Goal: Task Accomplishment & Management: Complete application form

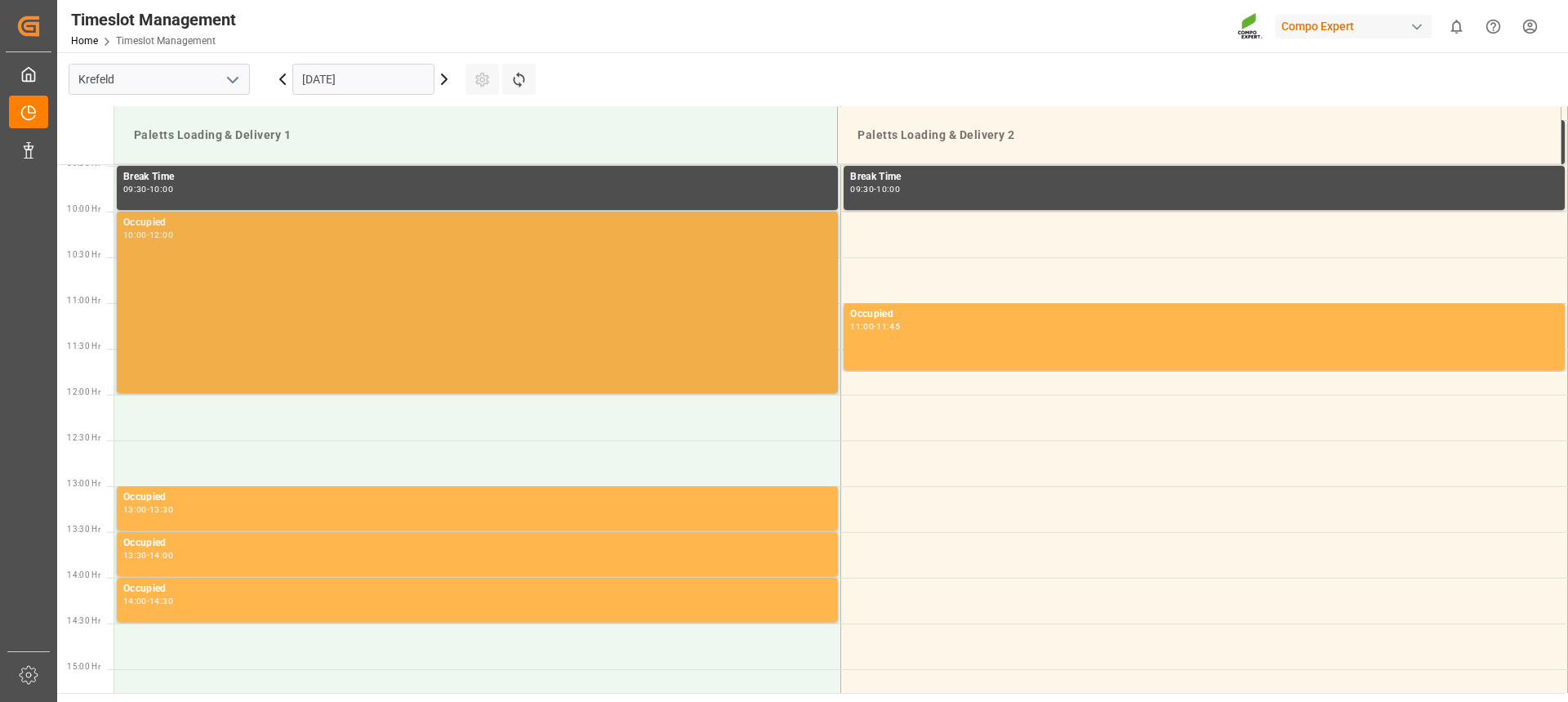
scroll to position [875, 0]
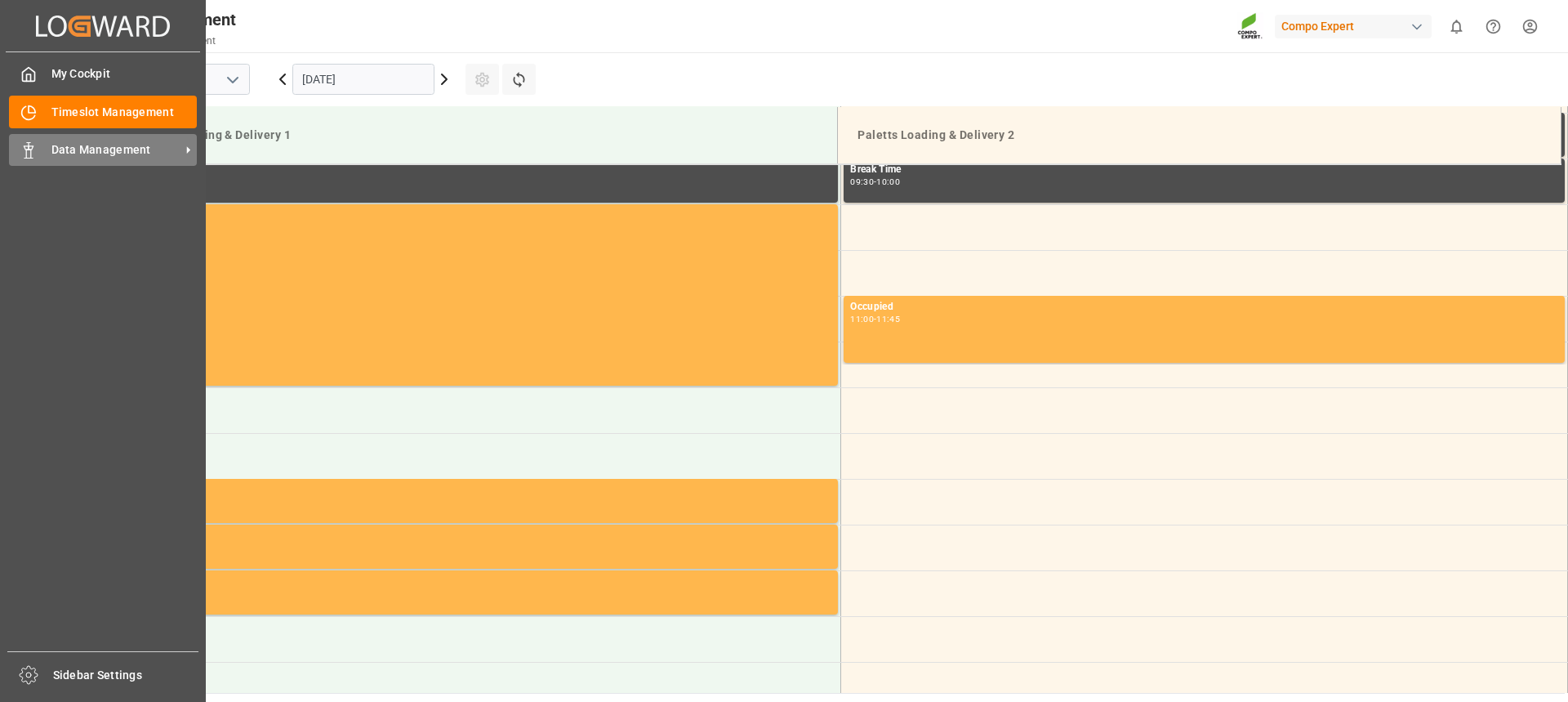
click at [51, 145] on span "Data Management" at bounding box center [115, 150] width 129 height 17
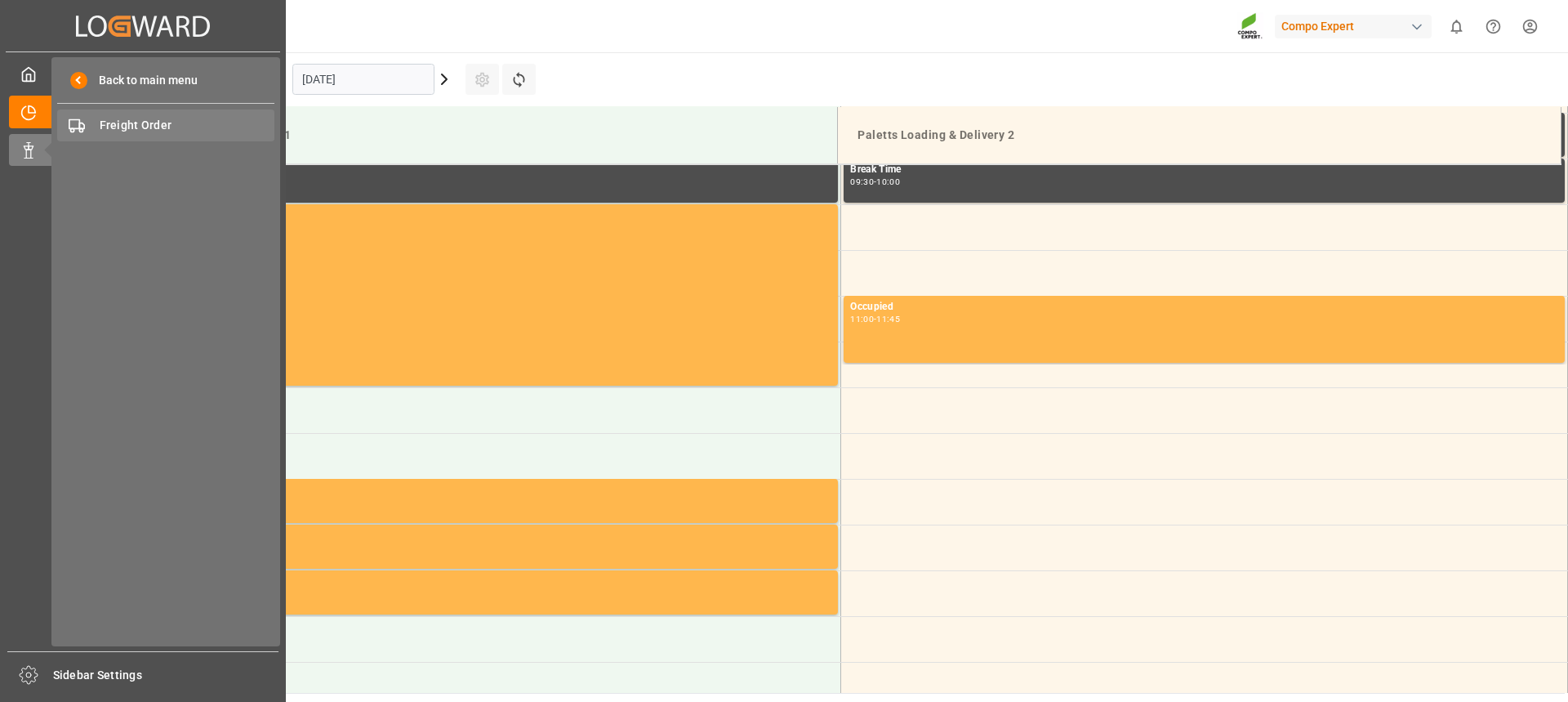
click at [152, 121] on span "Freight Order" at bounding box center [187, 125] width 175 height 17
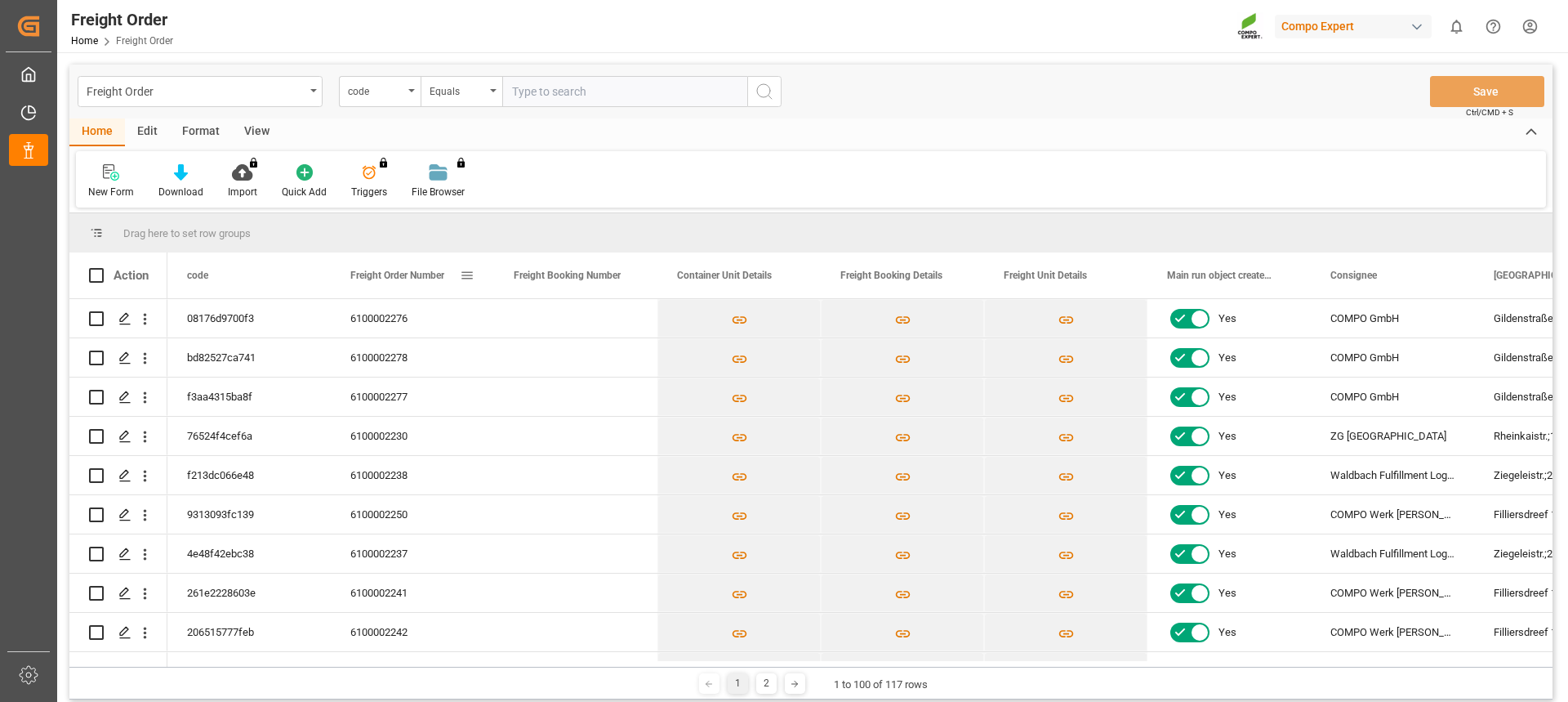
click at [389, 274] on span "Freight Order Number" at bounding box center [397, 275] width 94 height 12
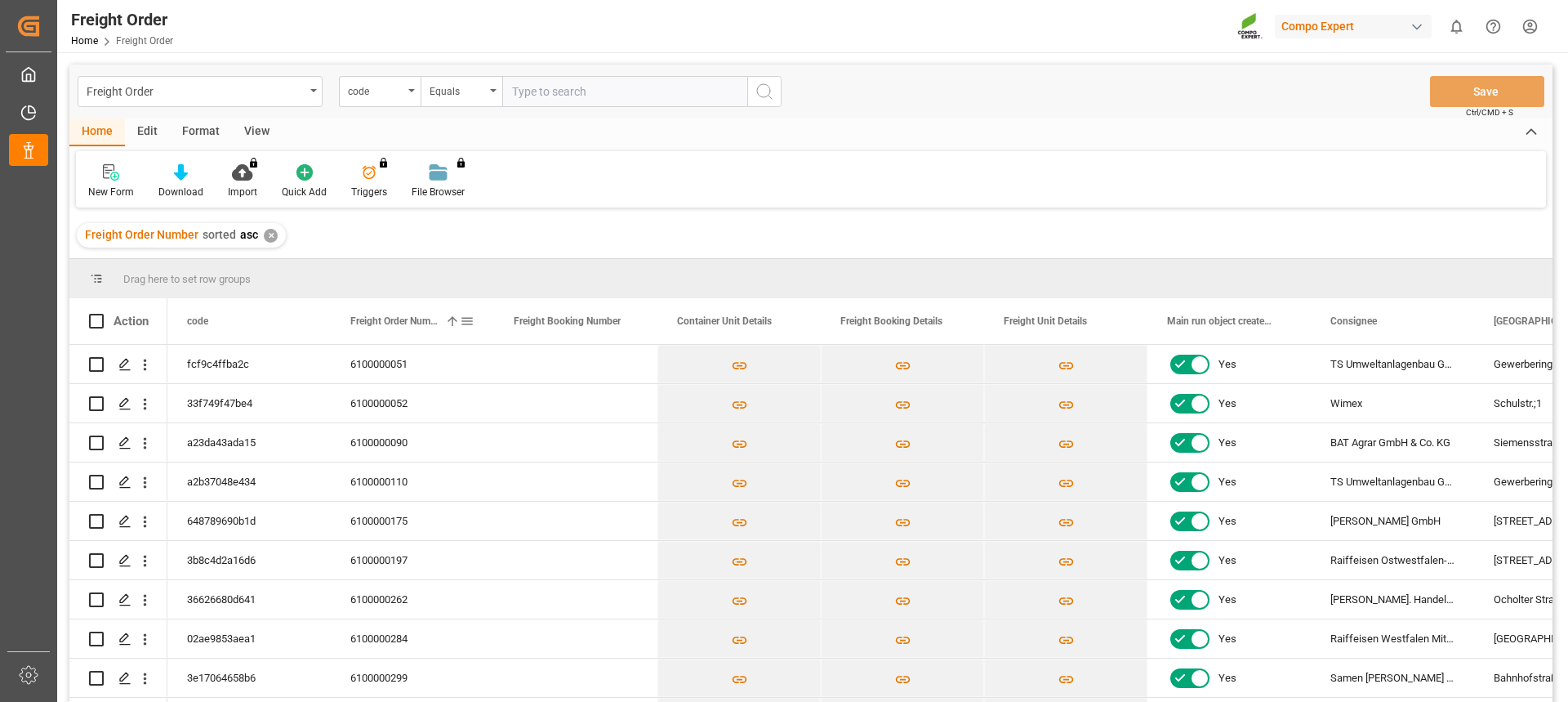
click at [402, 328] on div "Freight Order Number 1" at bounding box center [404, 321] width 110 height 46
click at [124, 644] on line "Press SPACE to select this row." at bounding box center [125, 644] width 10 height 0
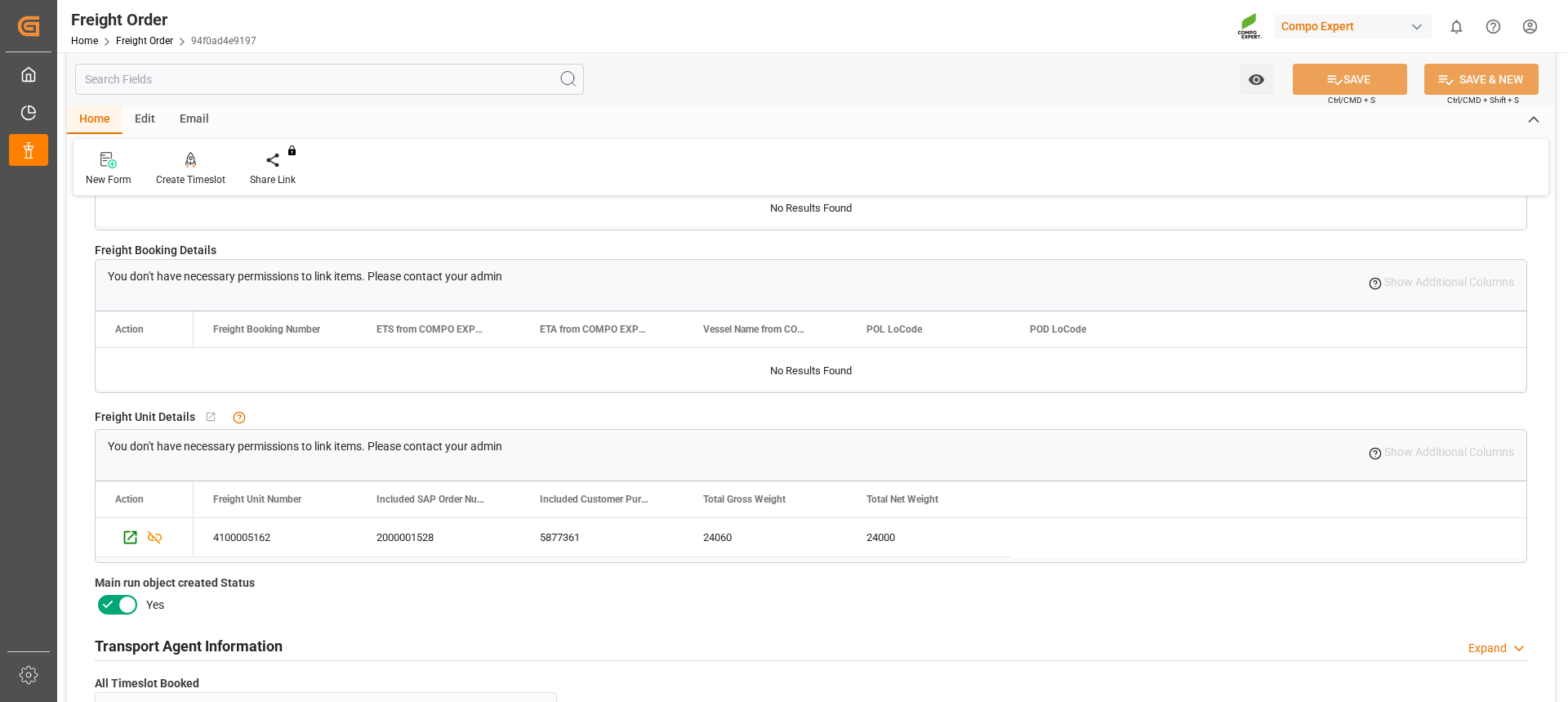
scroll to position [327, 0]
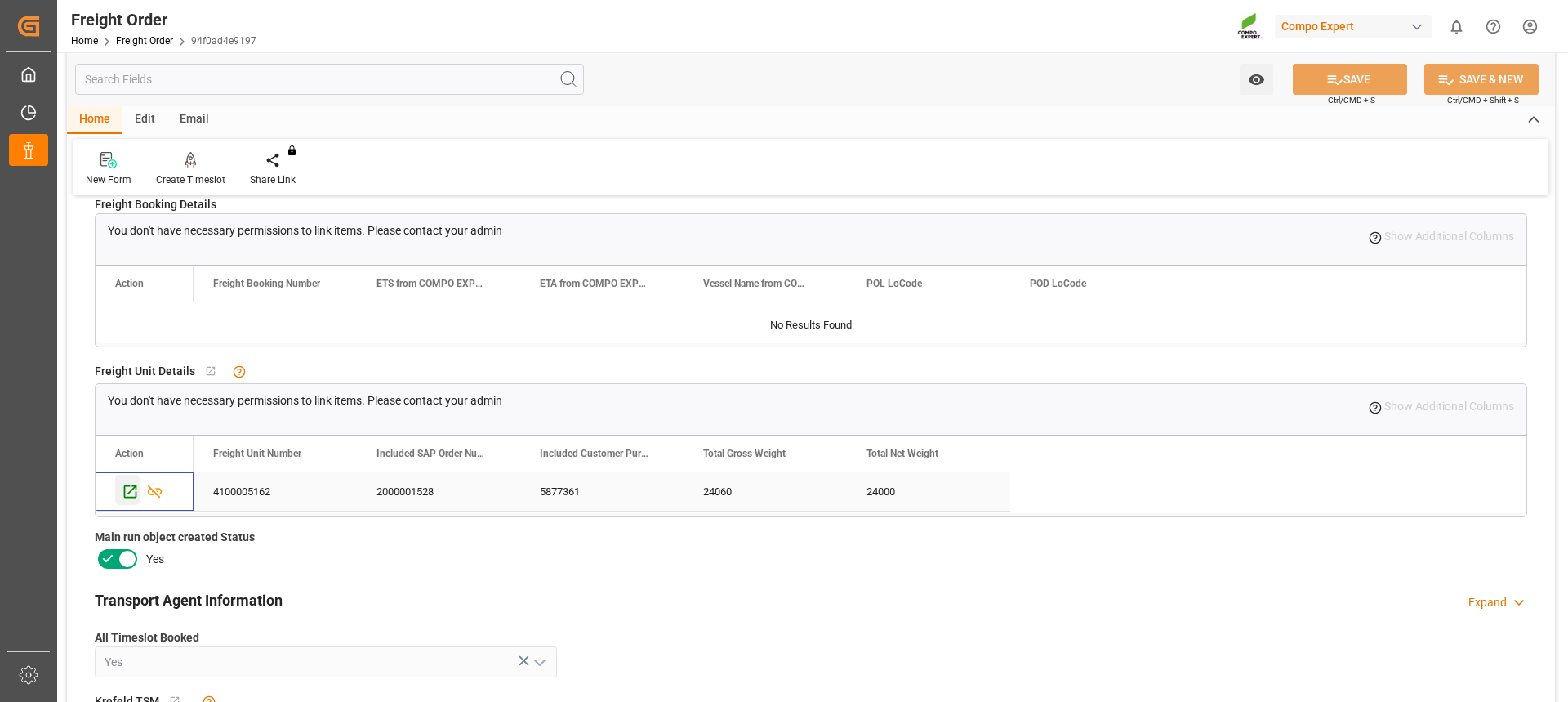
click at [126, 501] on div "Press SPACE to select this row." at bounding box center [128, 489] width 25 height 30
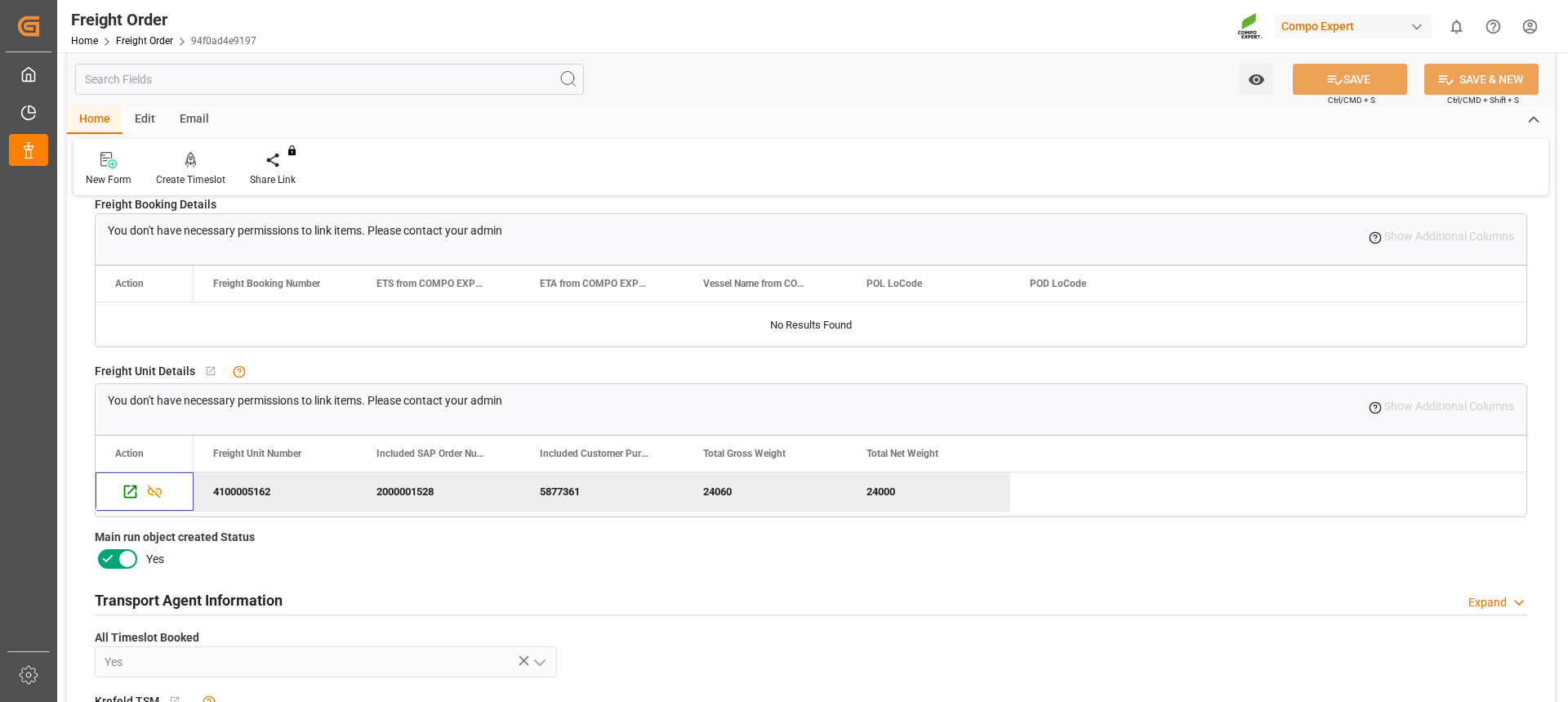
click at [743, 572] on div "Timeslot booked --Not Defined-- --Not Defined-- code 94f0ad4e9197 Freight Order…" at bounding box center [810, 378] width 1488 height 990
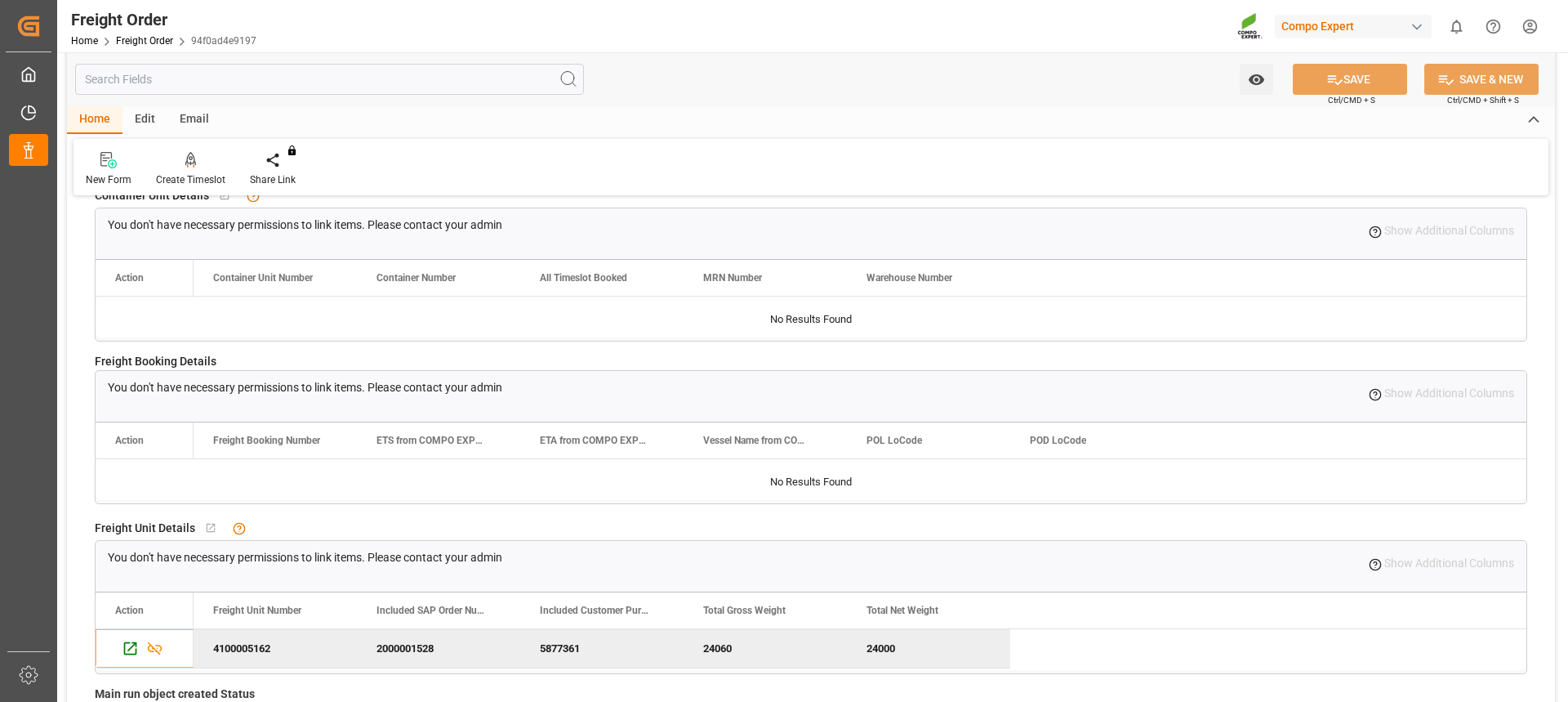
scroll to position [163, 0]
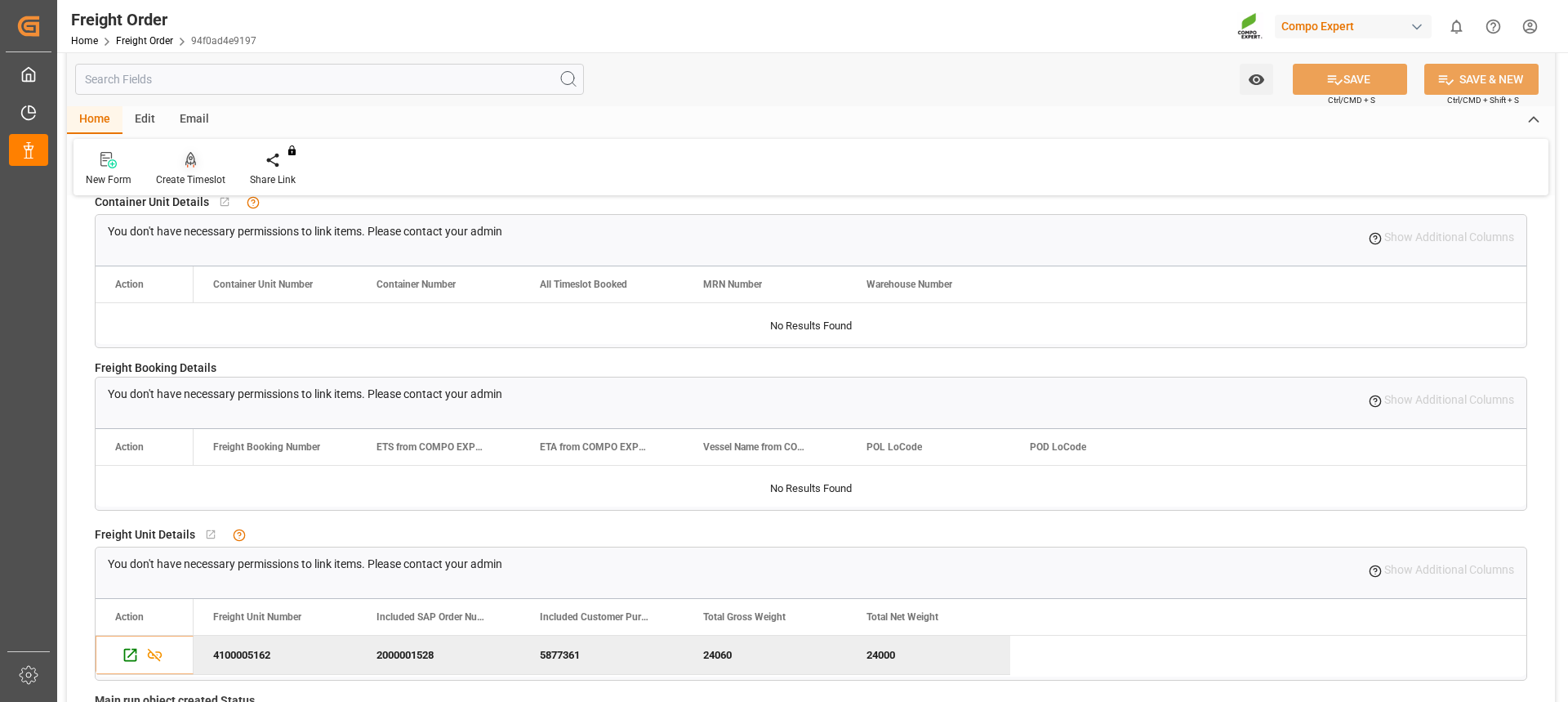
click at [201, 172] on div "Create Timeslot" at bounding box center [190, 180] width 69 height 15
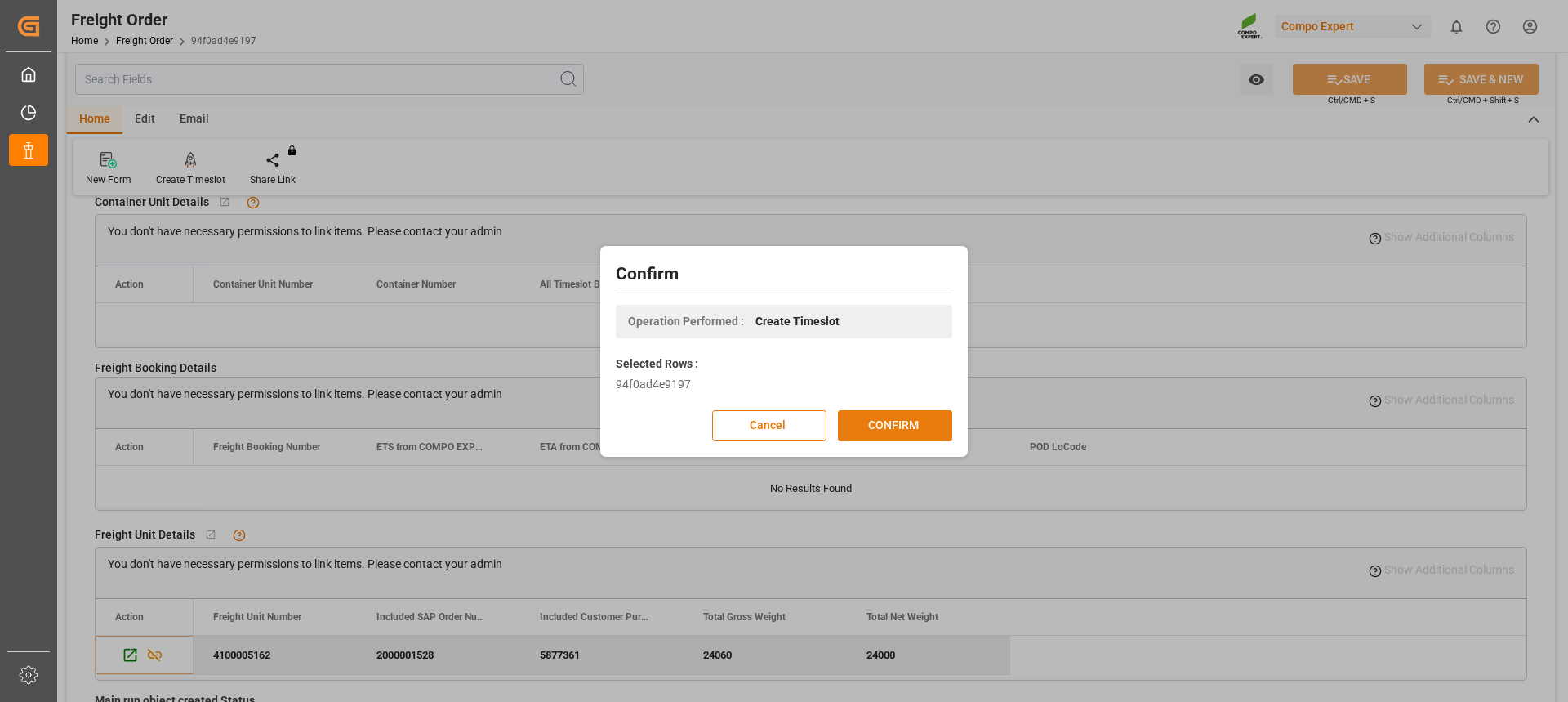
click at [882, 428] on button "CONFIRM" at bounding box center [894, 426] width 114 height 31
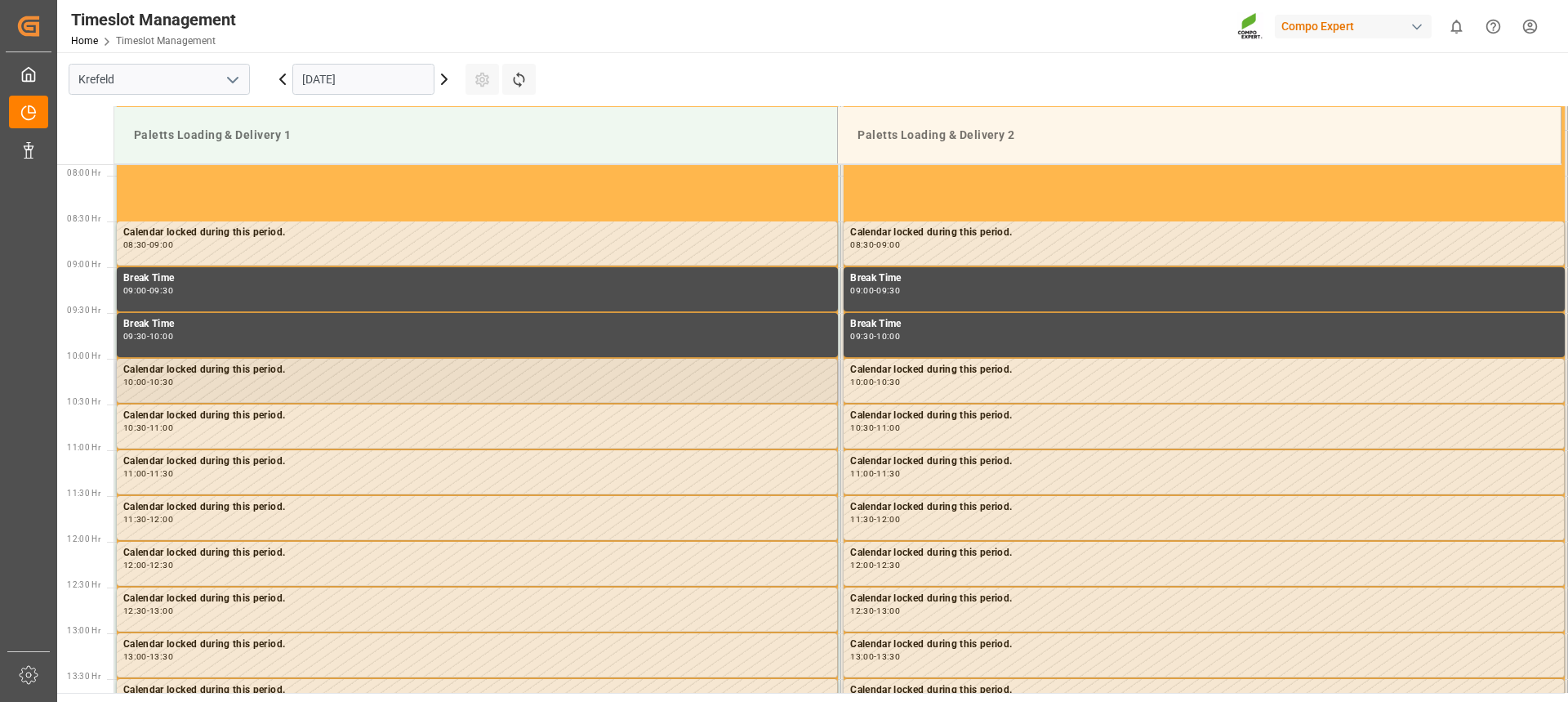
scroll to position [722, 0]
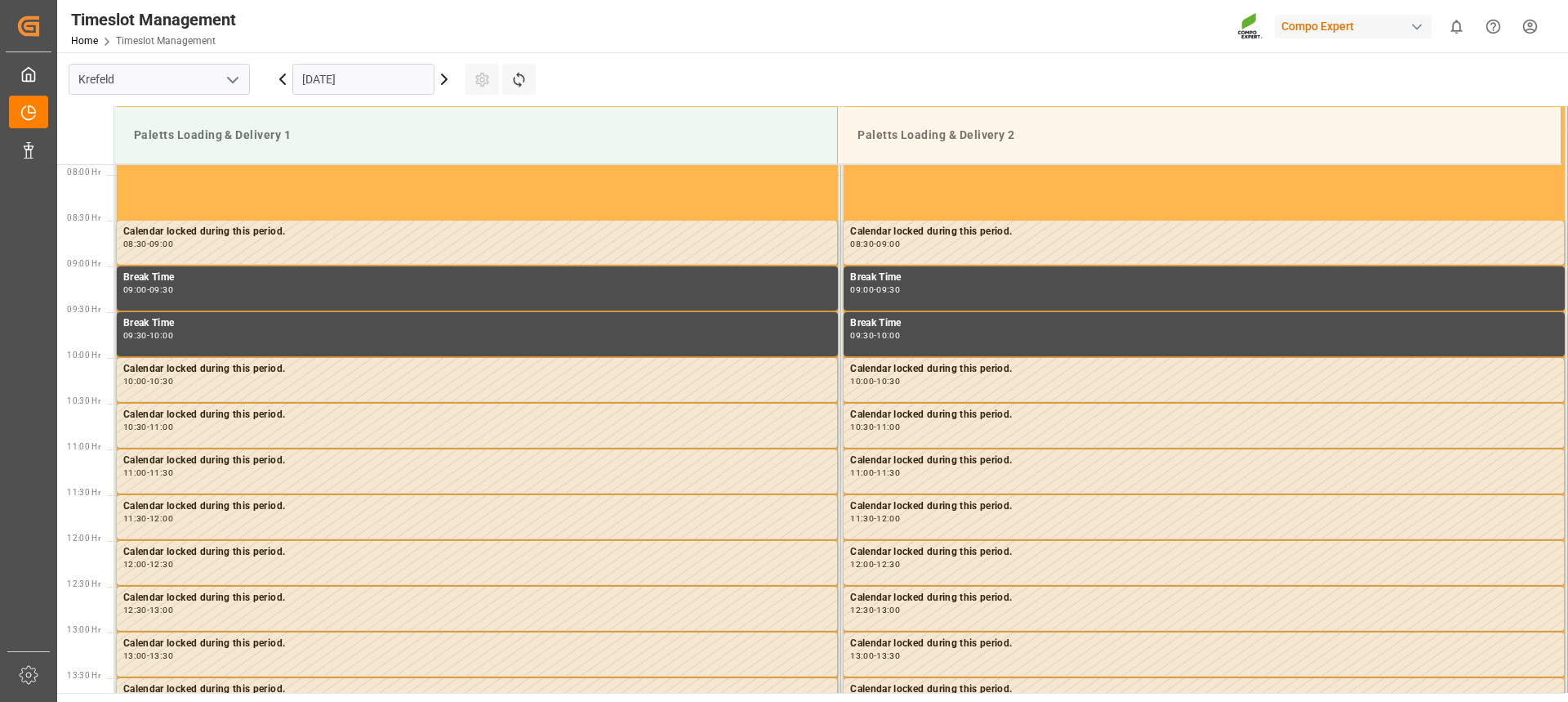
click at [399, 77] on input "[DATE]" at bounding box center [363, 79] width 142 height 31
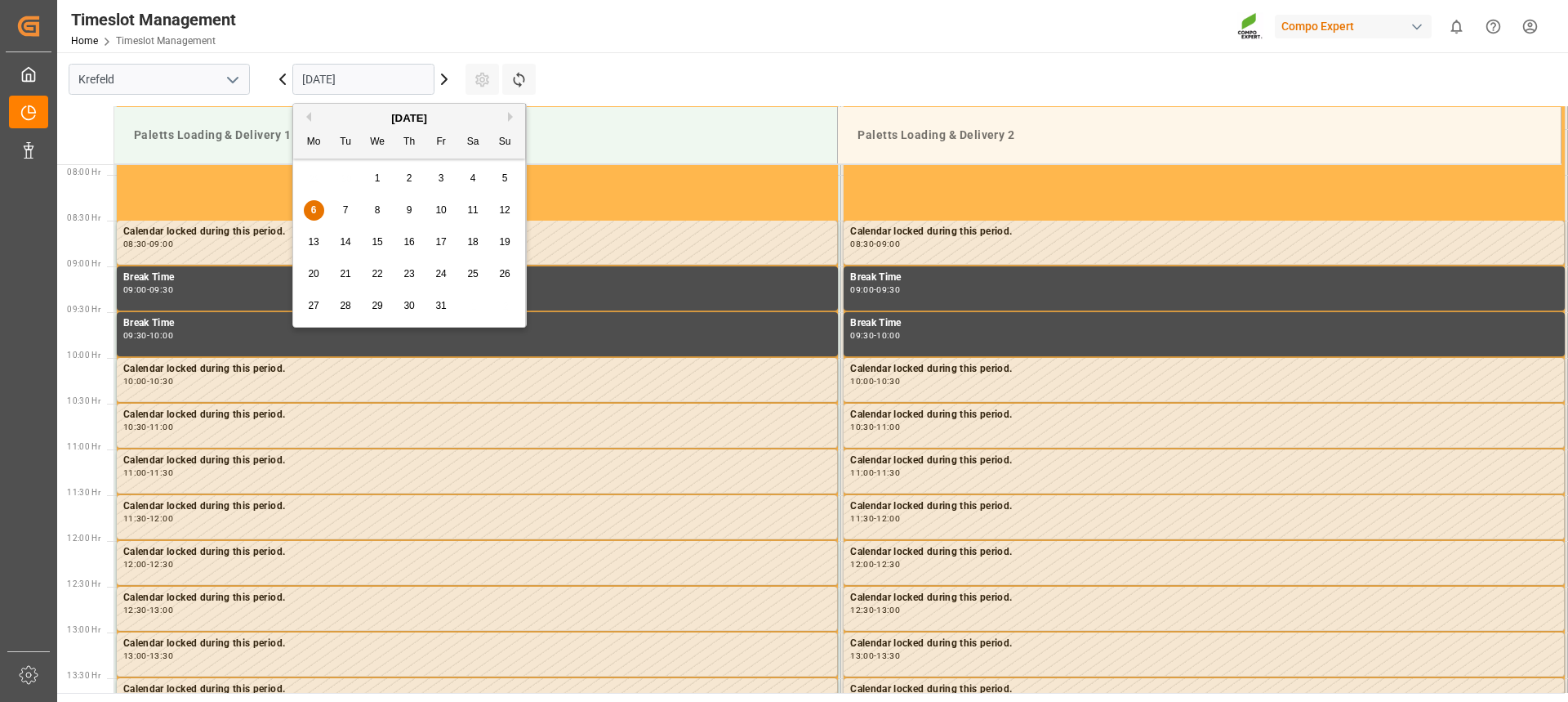
click at [339, 207] on div "7" at bounding box center [346, 211] width 21 height 20
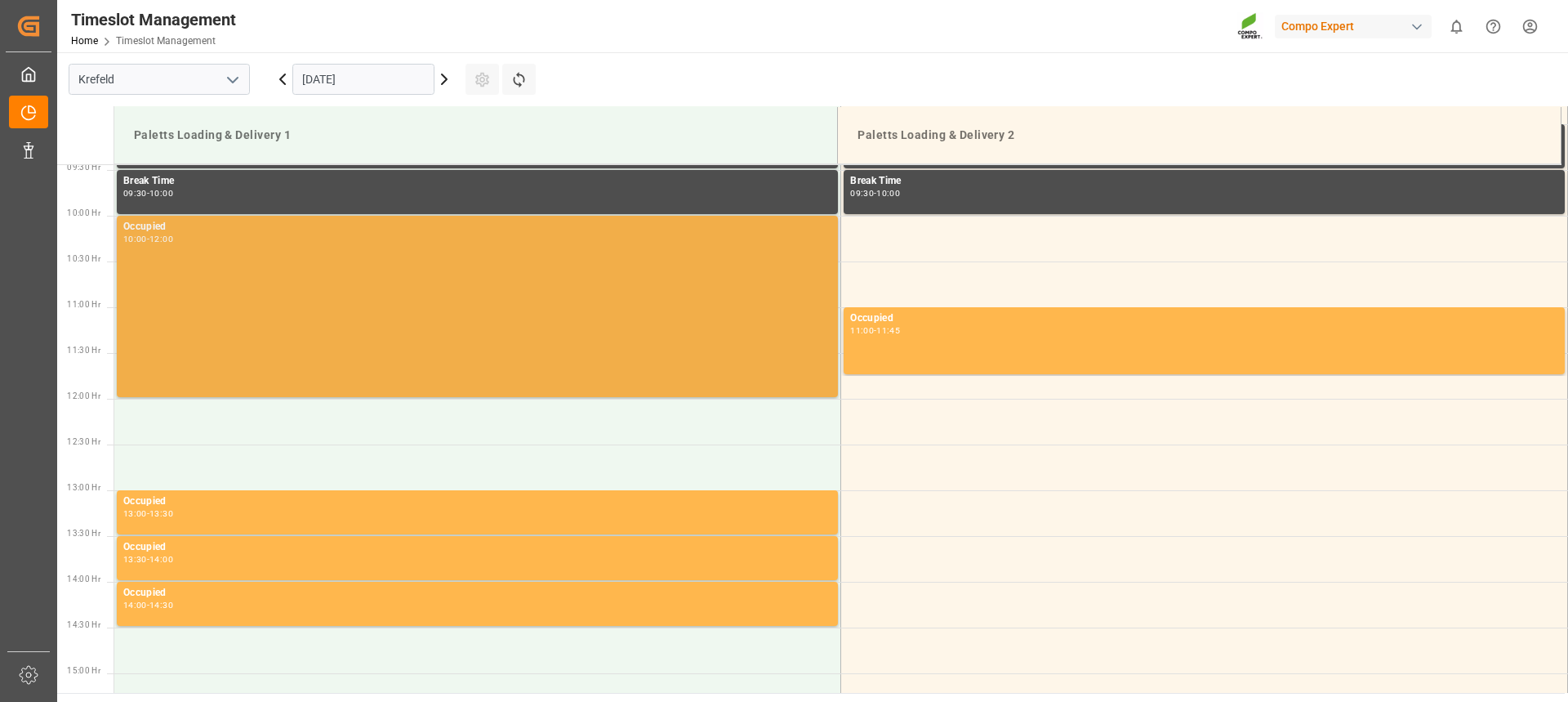
scroll to position [885, 0]
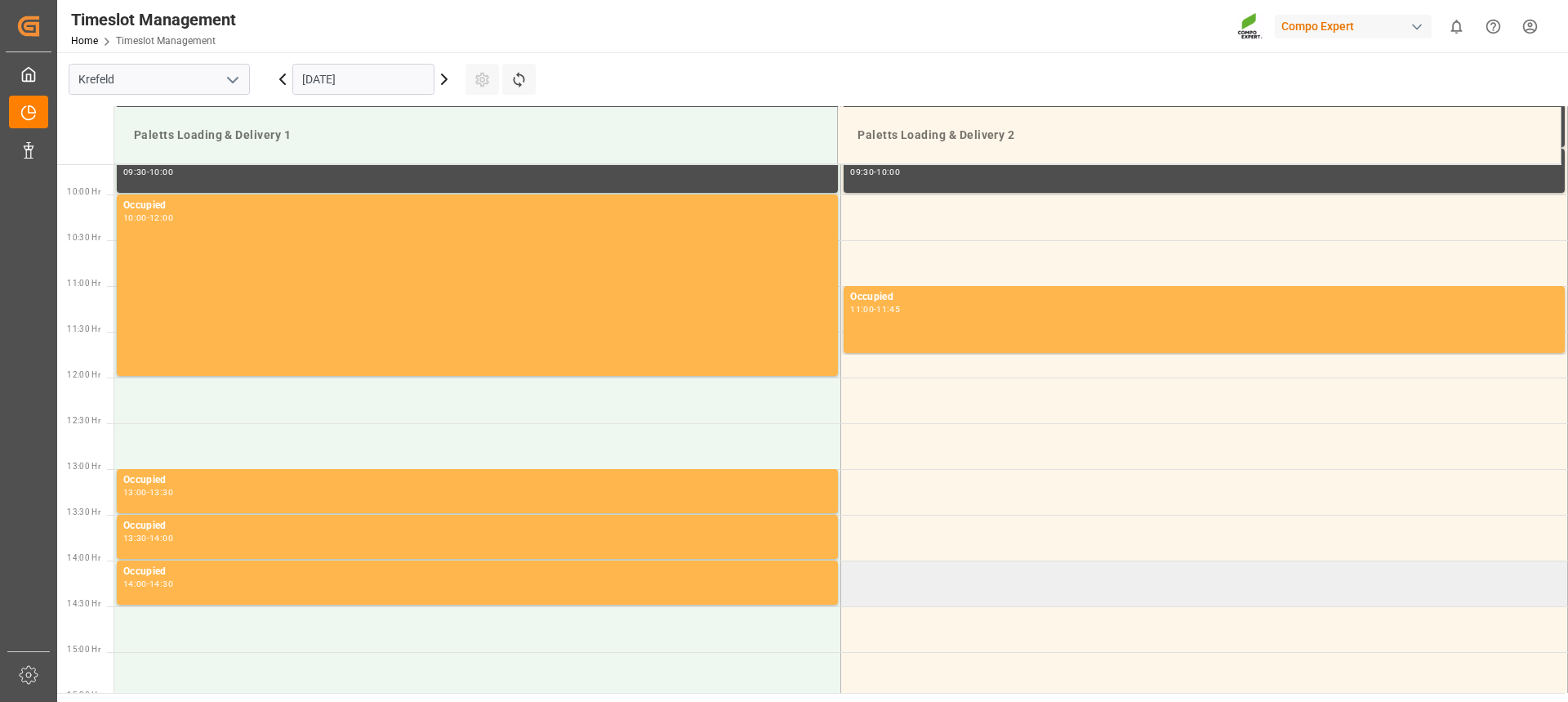
click at [926, 594] on td at bounding box center [1204, 583] width 726 height 46
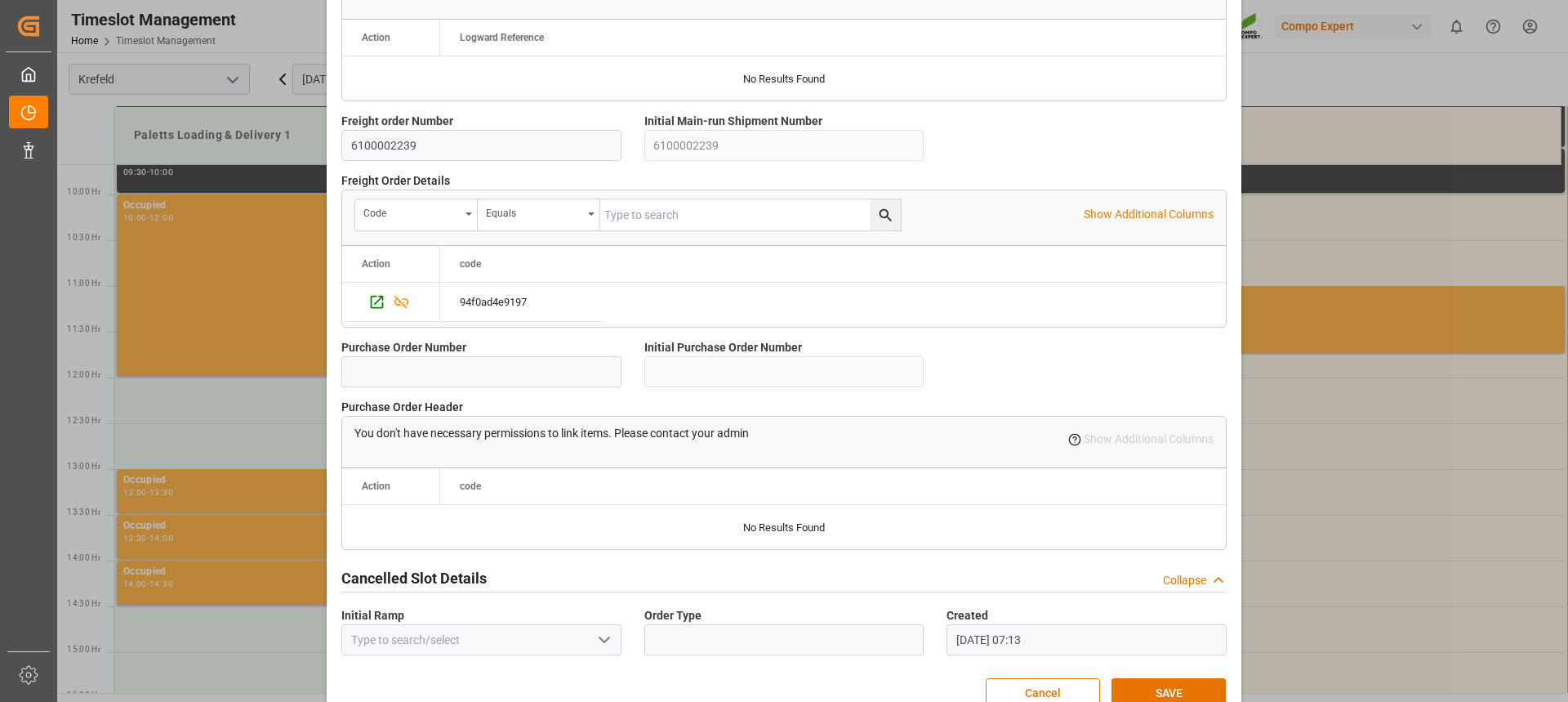
scroll to position [1448, 0]
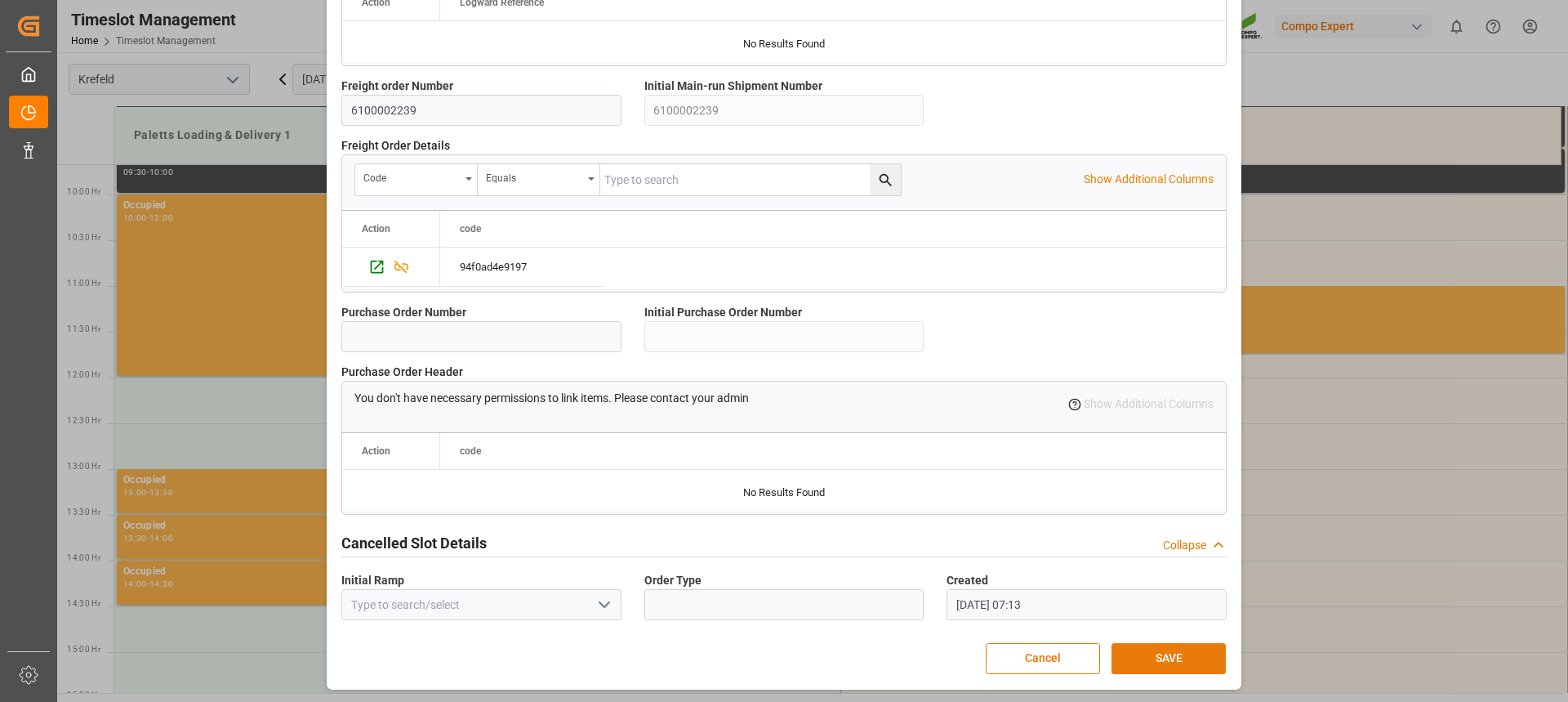
click at [1134, 647] on button "SAVE" at bounding box center [1168, 658] width 114 height 31
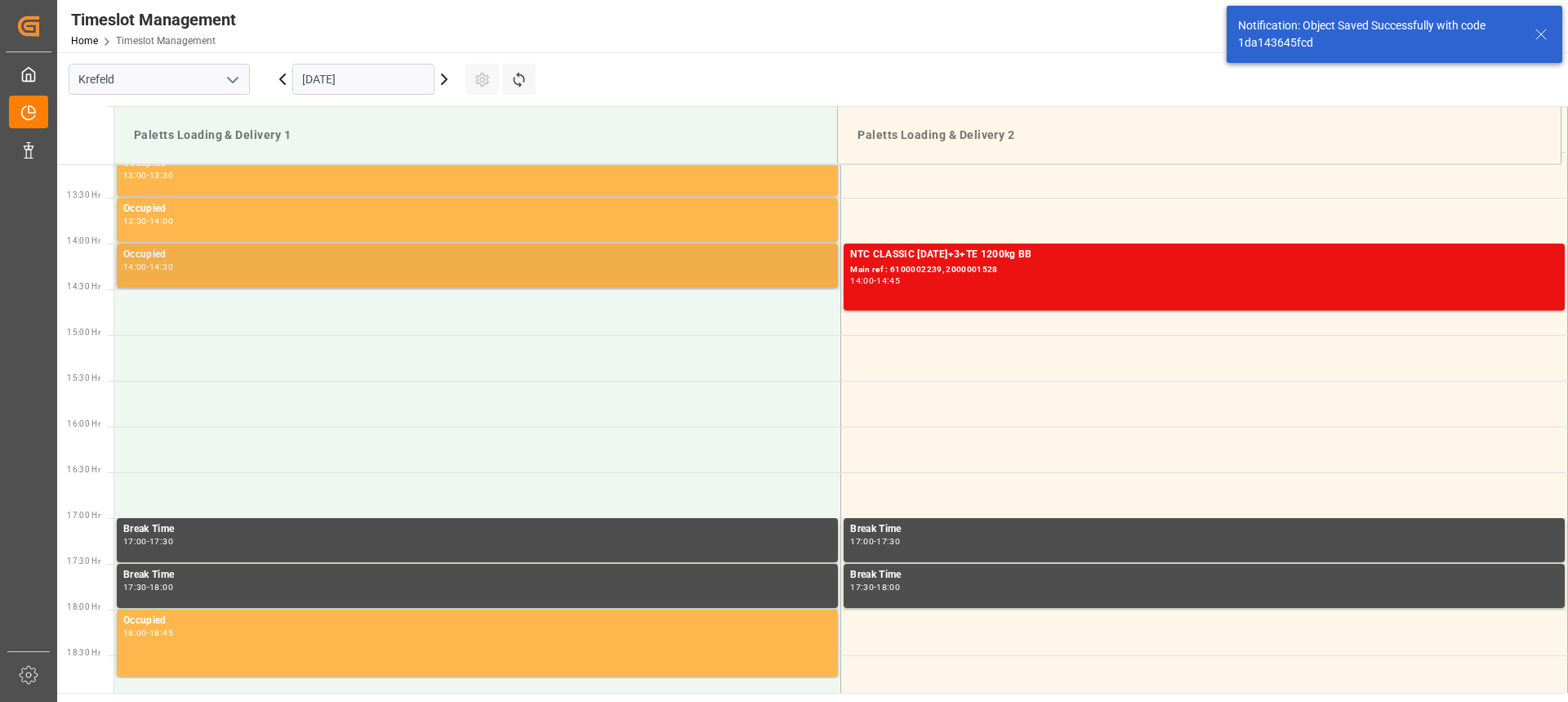
scroll to position [1179, 0]
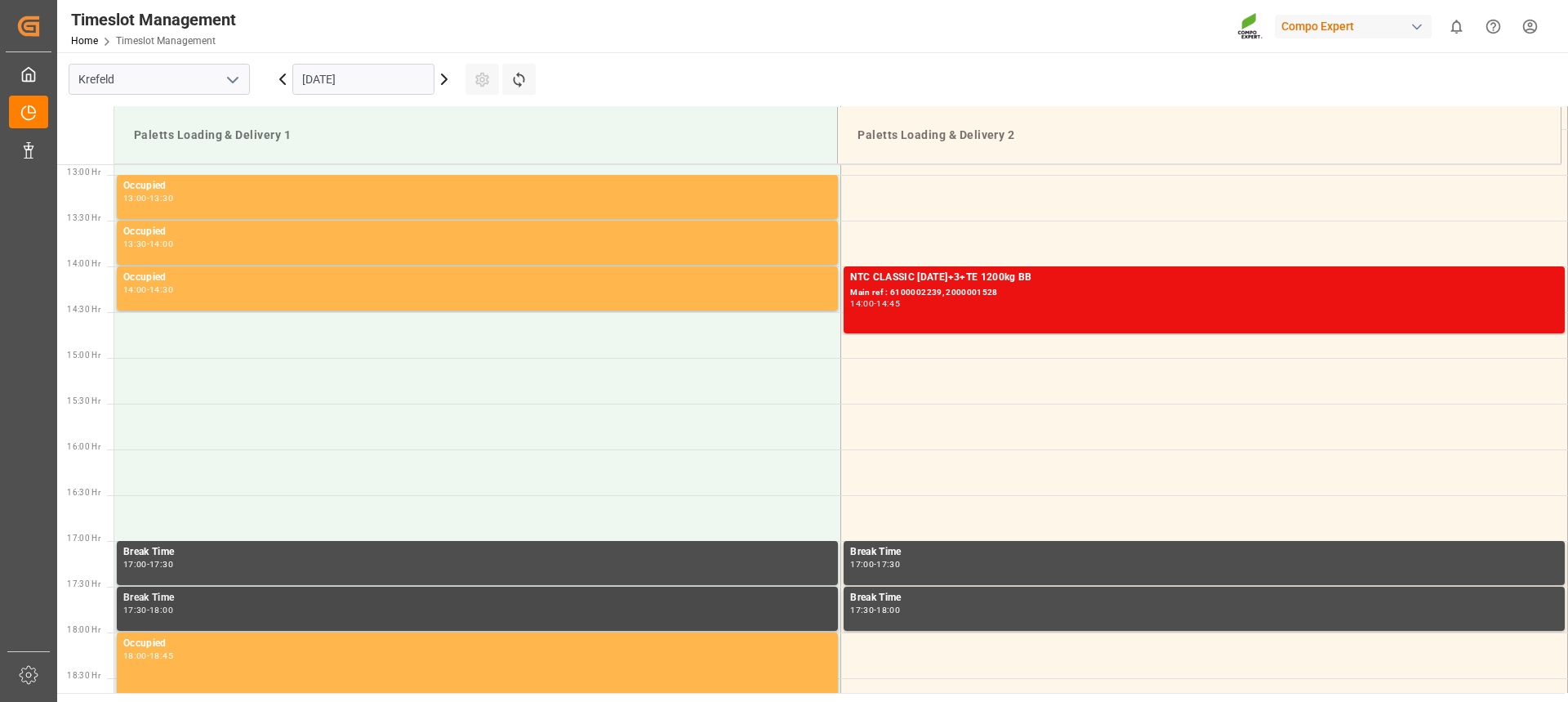
click at [624, 611] on div "17:30 - 18:00" at bounding box center [478, 611] width 708 height 9
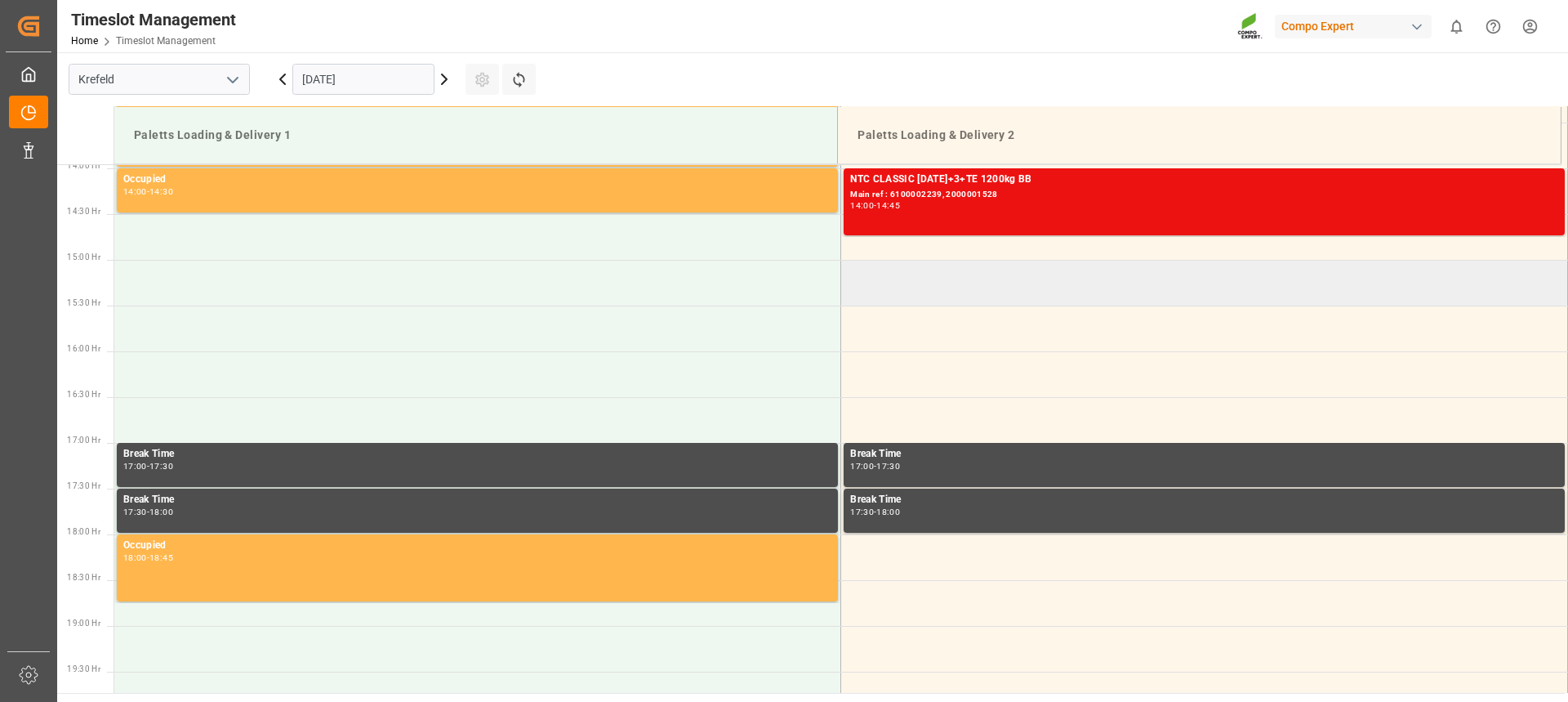
scroll to position [1342, 0]
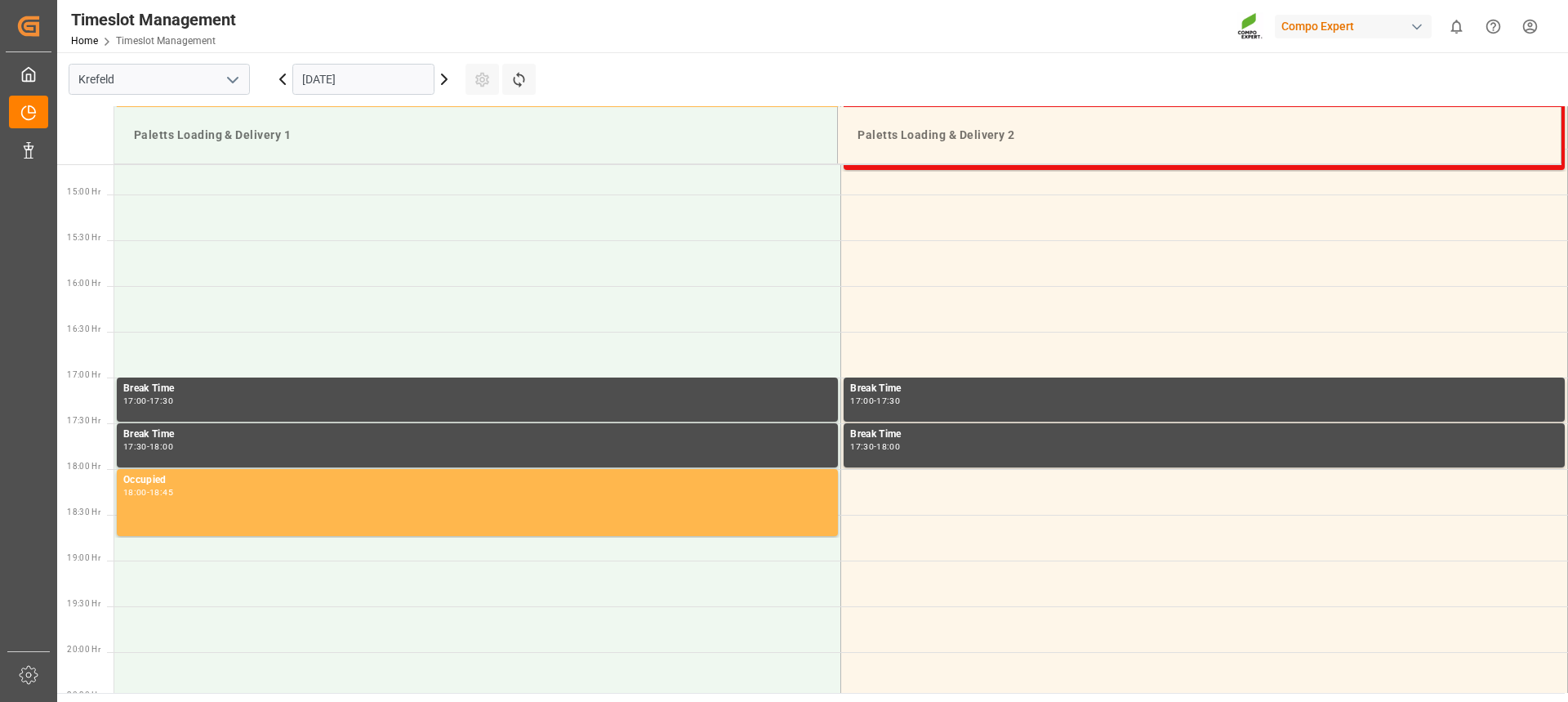
click at [442, 75] on icon at bounding box center [444, 79] width 5 height 10
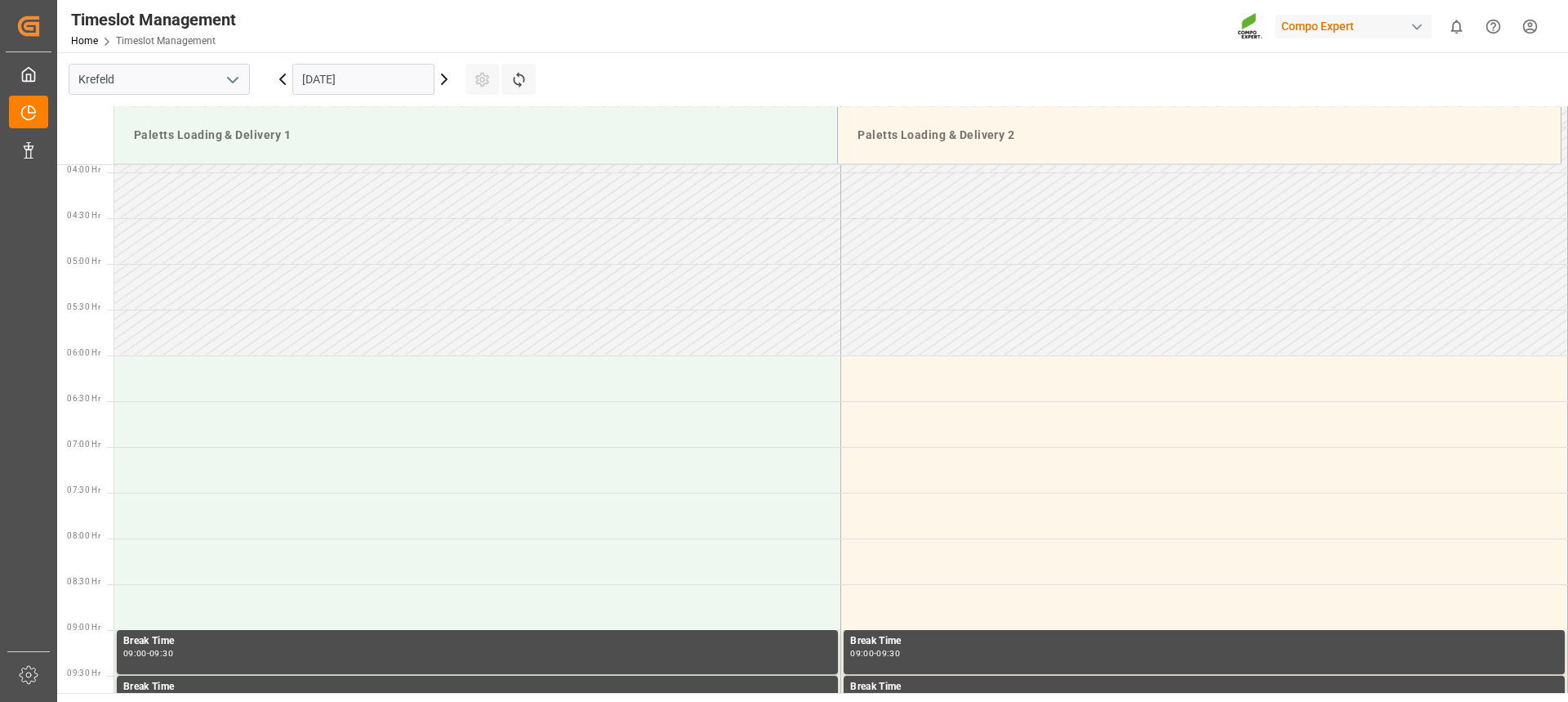
scroll to position [149, 0]
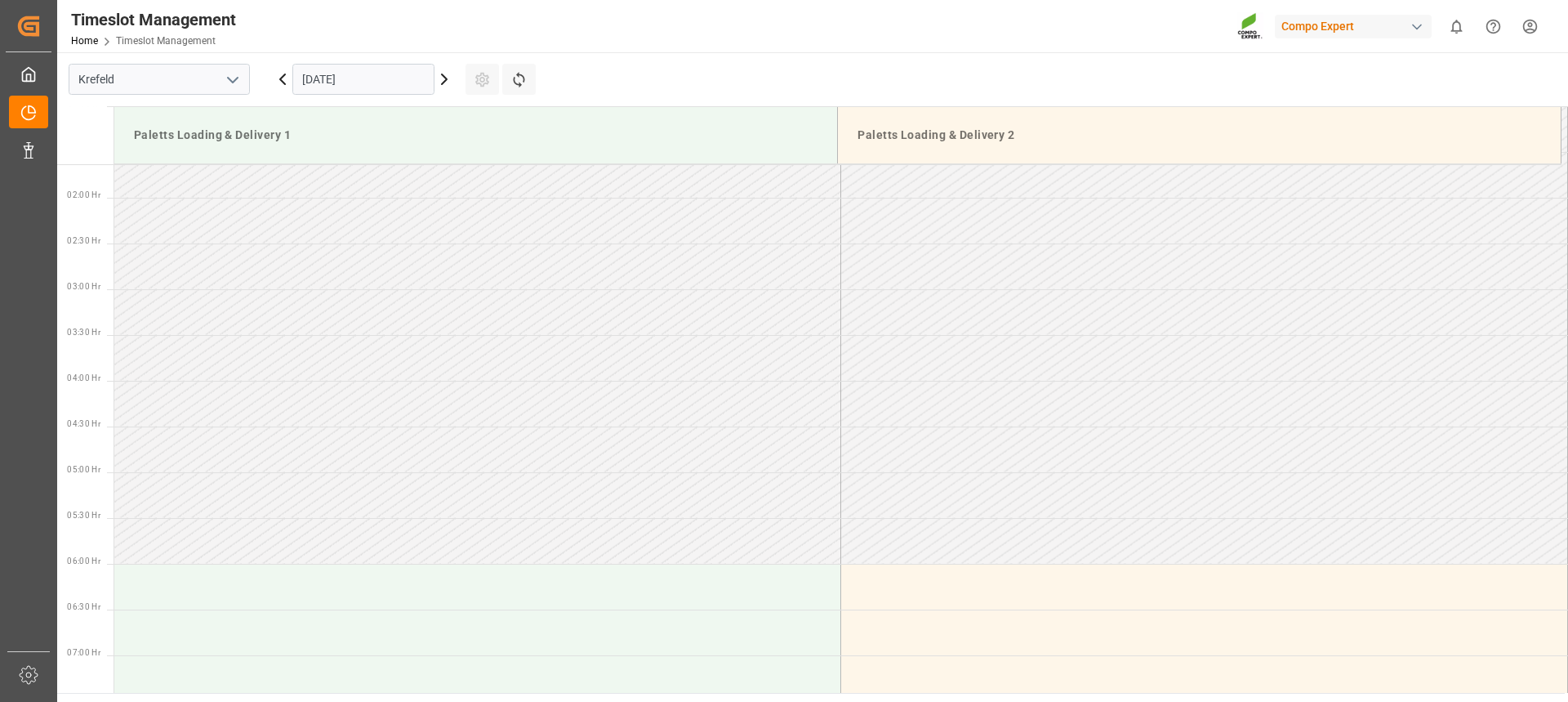
click at [279, 81] on icon at bounding box center [282, 79] width 20 height 20
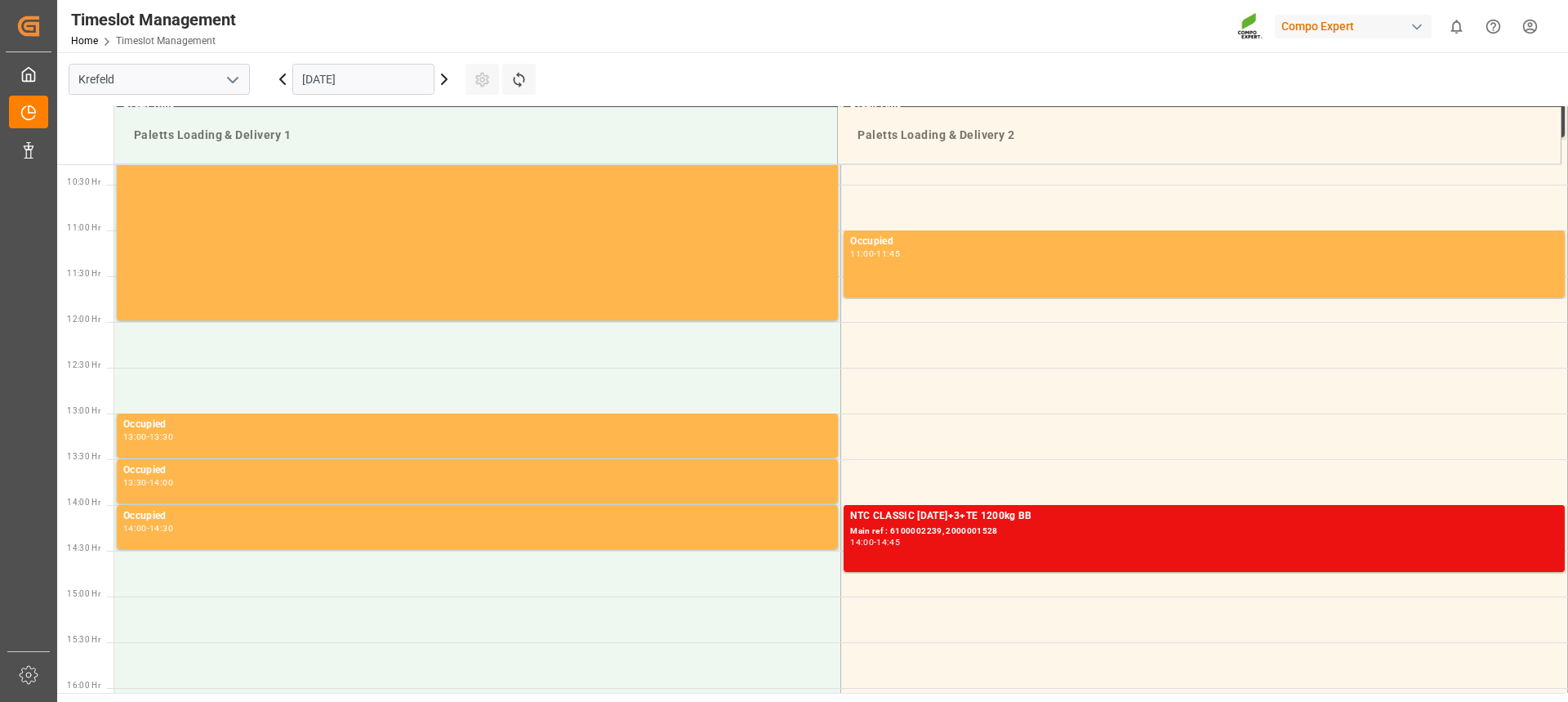
scroll to position [966, 0]
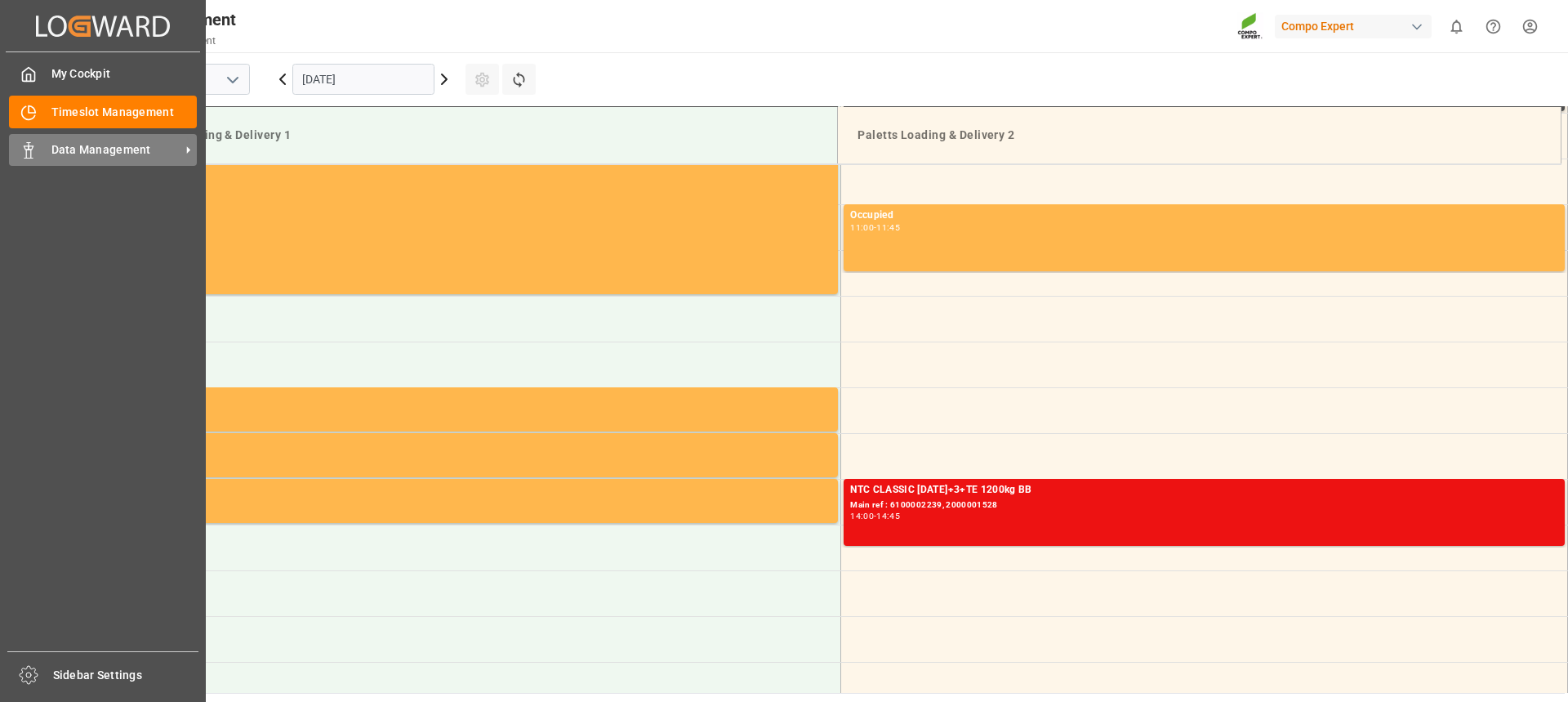
click at [33, 161] on div "Data Management Data Management" at bounding box center [103, 150] width 188 height 32
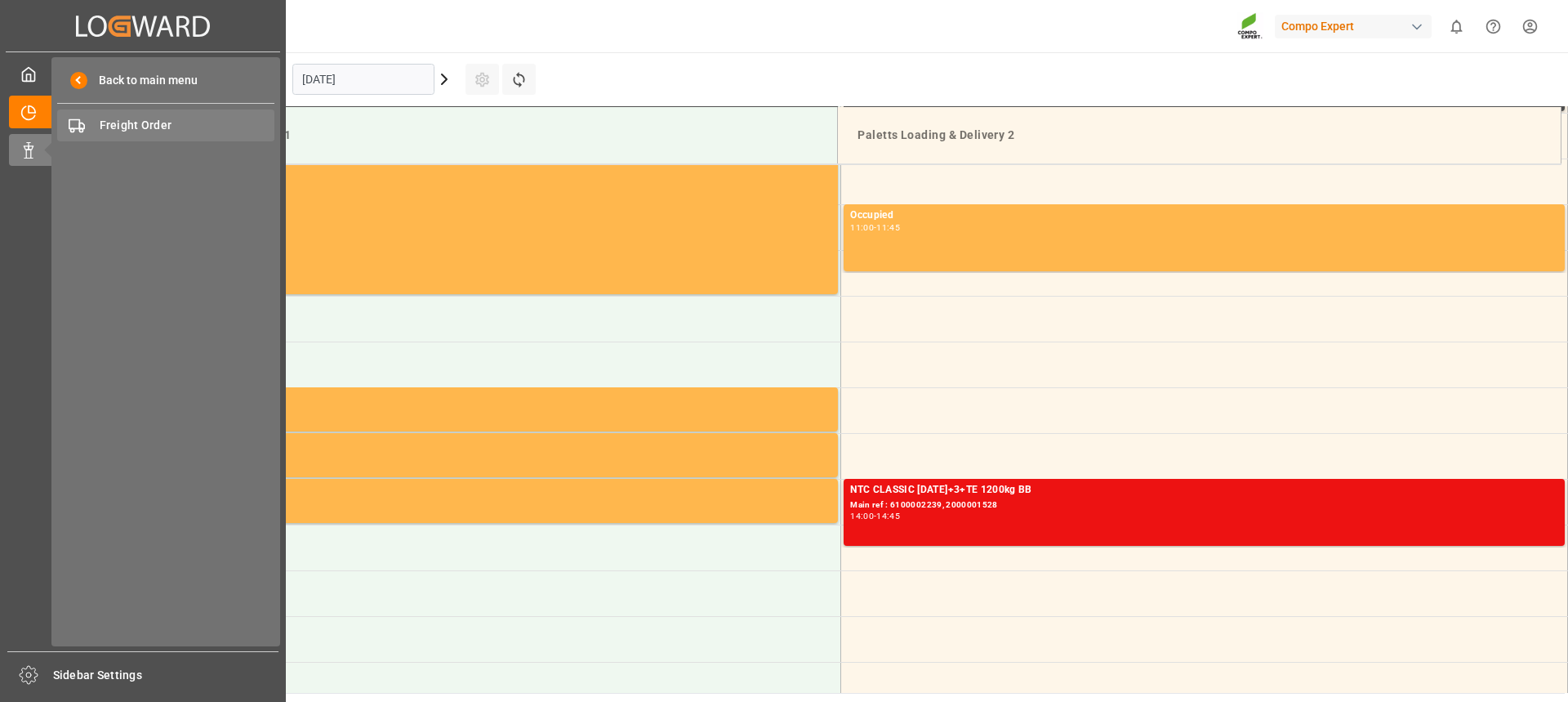
click at [162, 131] on span "Freight Order" at bounding box center [187, 125] width 175 height 17
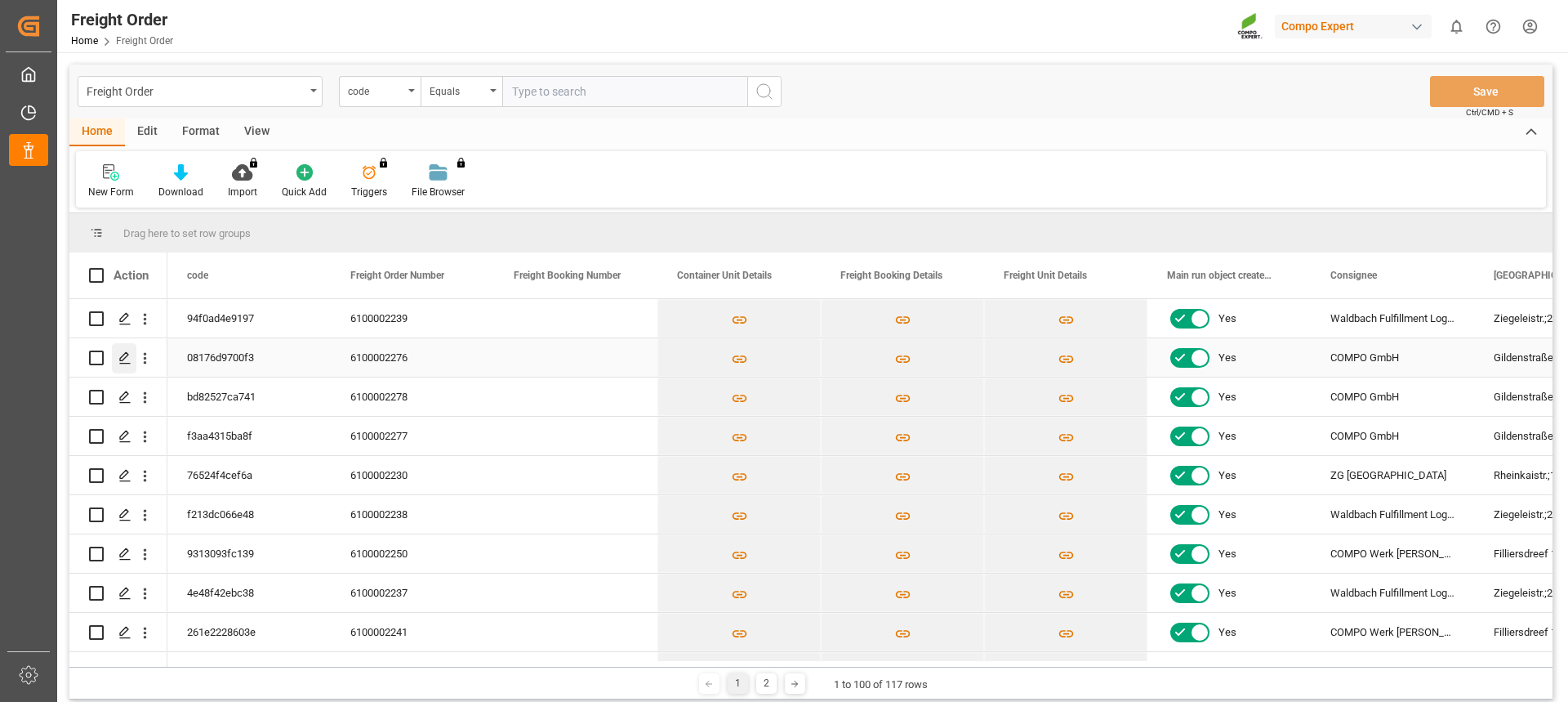
click at [125, 354] on icon "Press SPACE to select this row." at bounding box center [125, 358] width 13 height 13
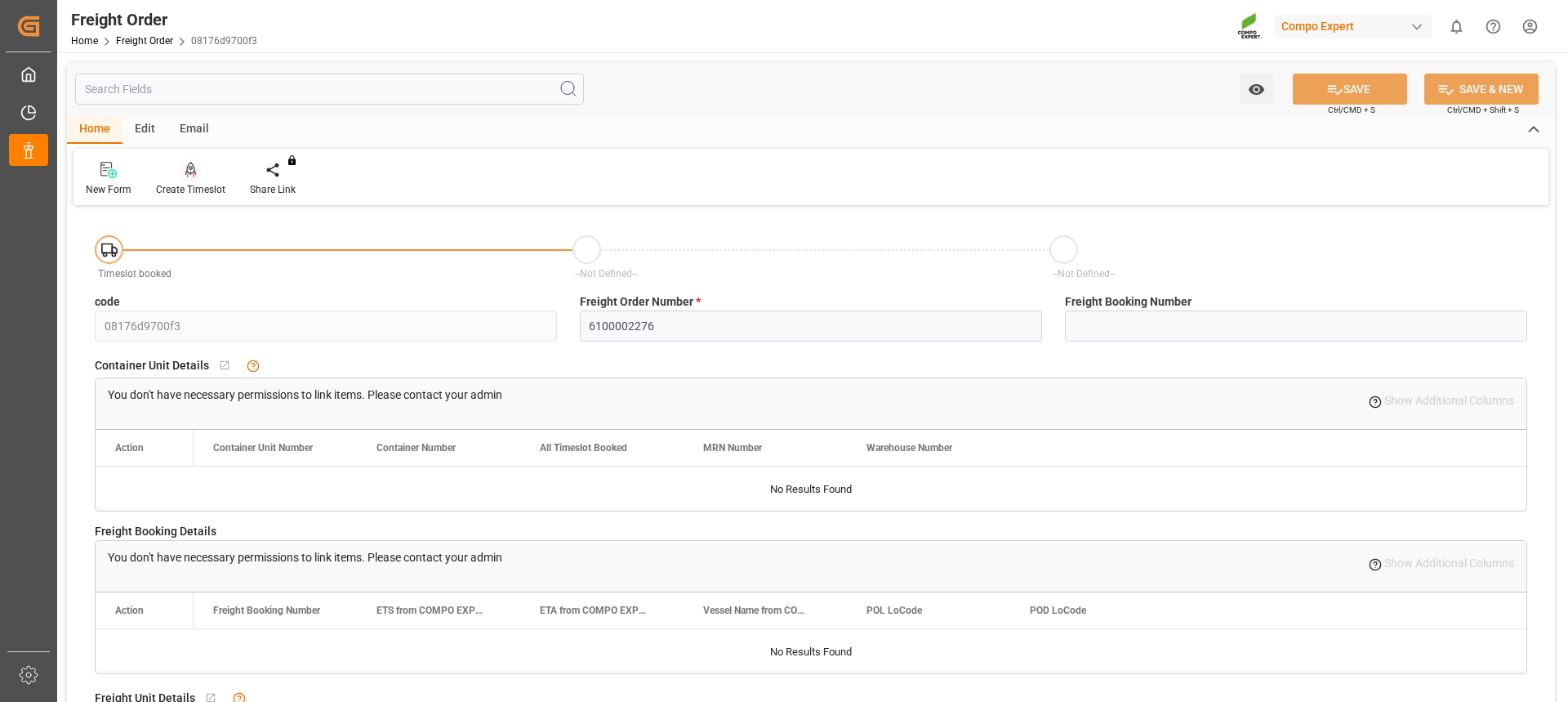
click at [192, 171] on icon at bounding box center [191, 170] width 12 height 16
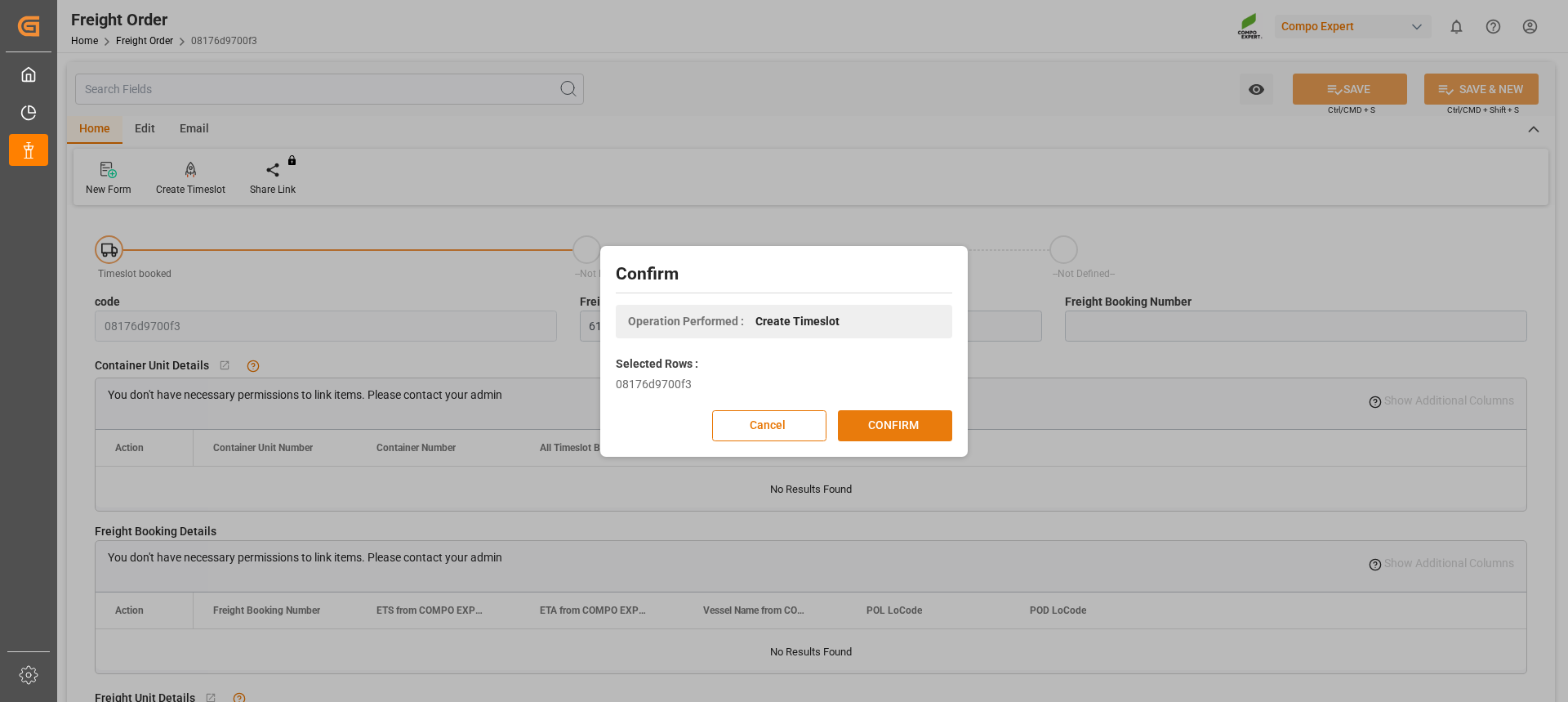
click at [882, 421] on button "CONFIRM" at bounding box center [894, 426] width 114 height 31
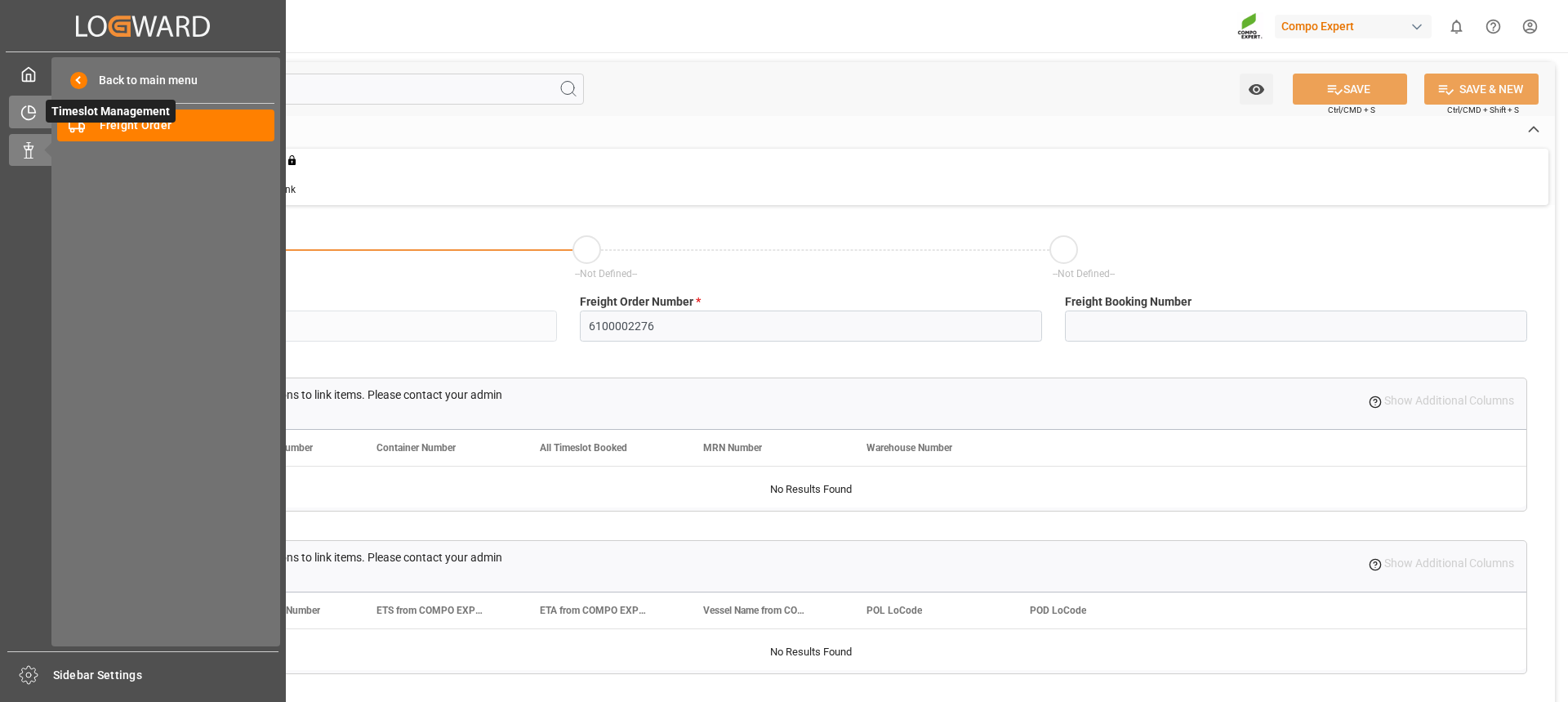
click at [17, 118] on div at bounding box center [23, 112] width 28 height 17
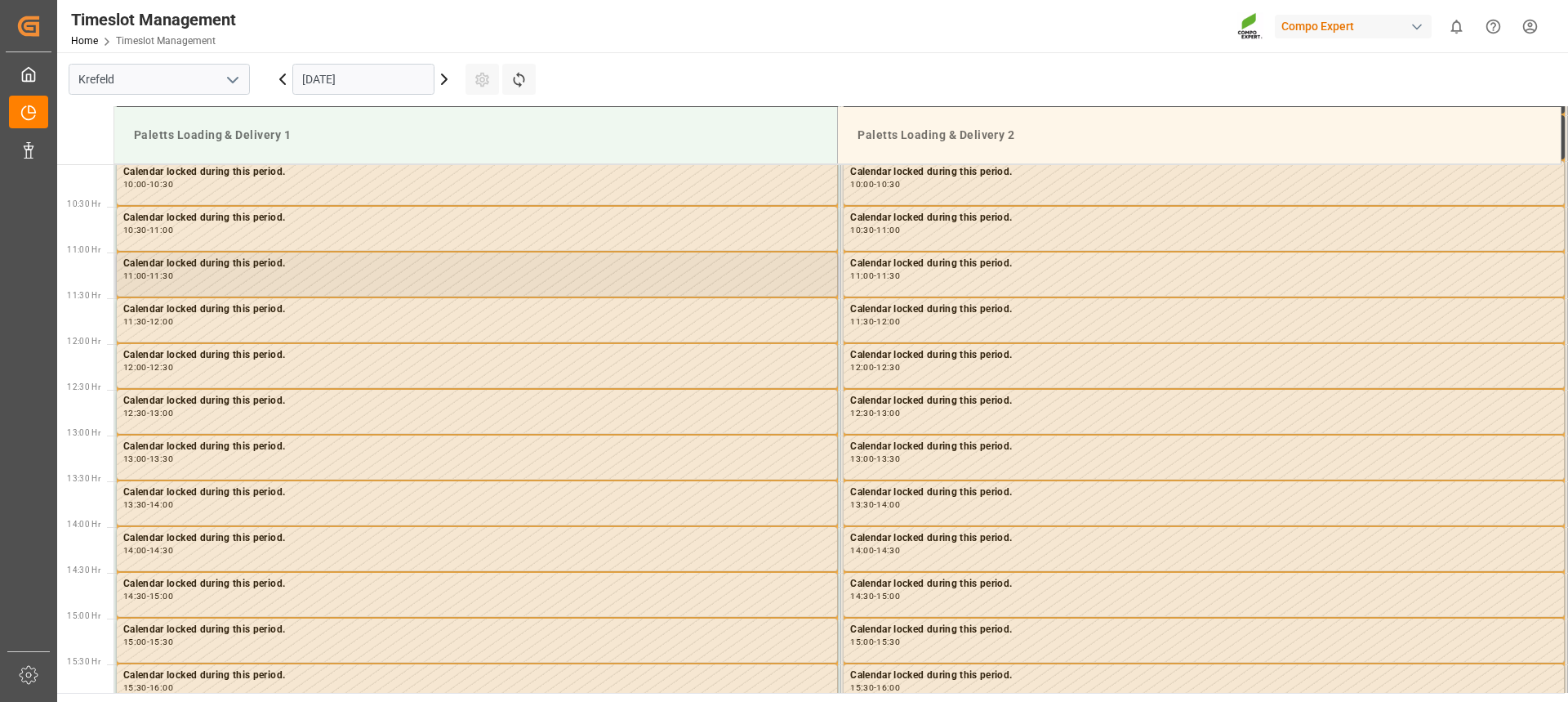
scroll to position [976, 0]
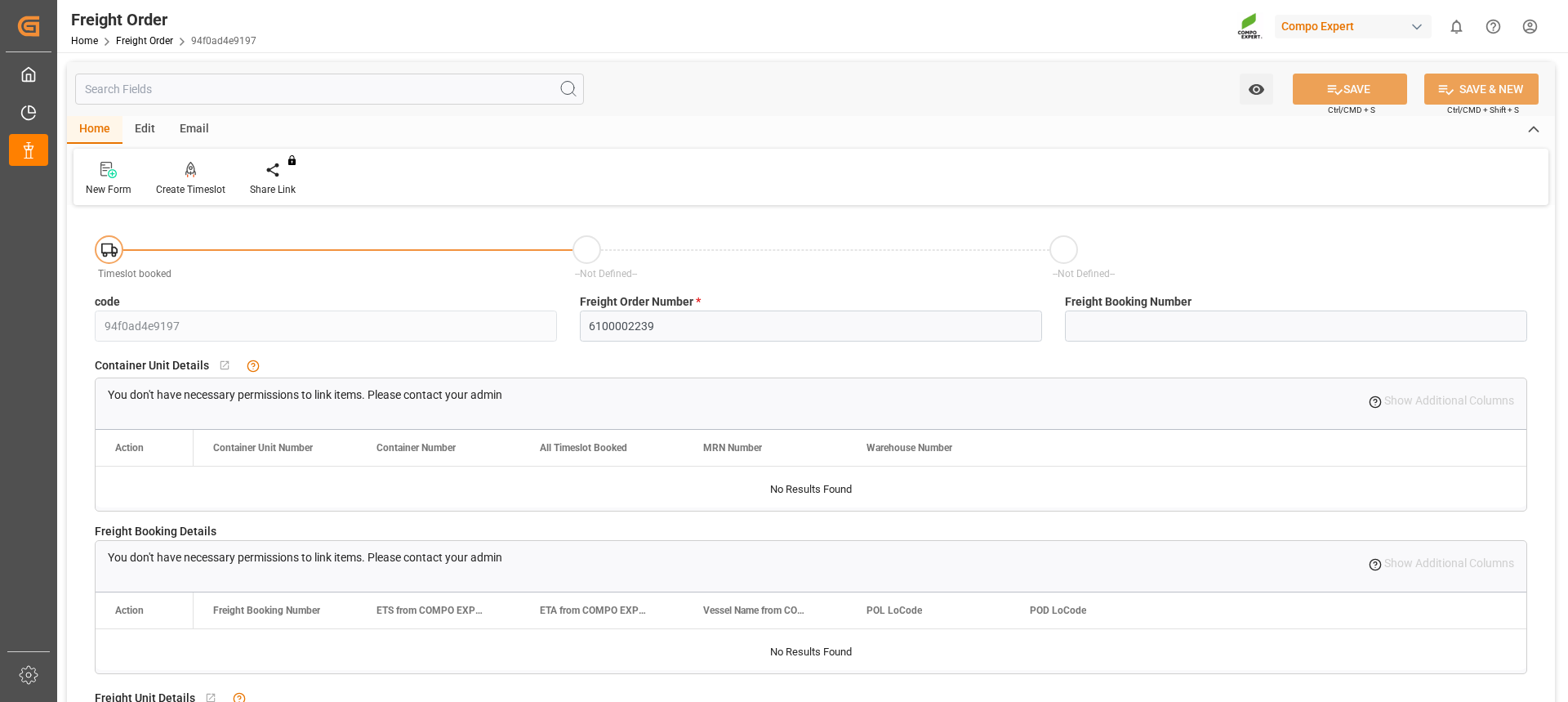
scroll to position [165, 0]
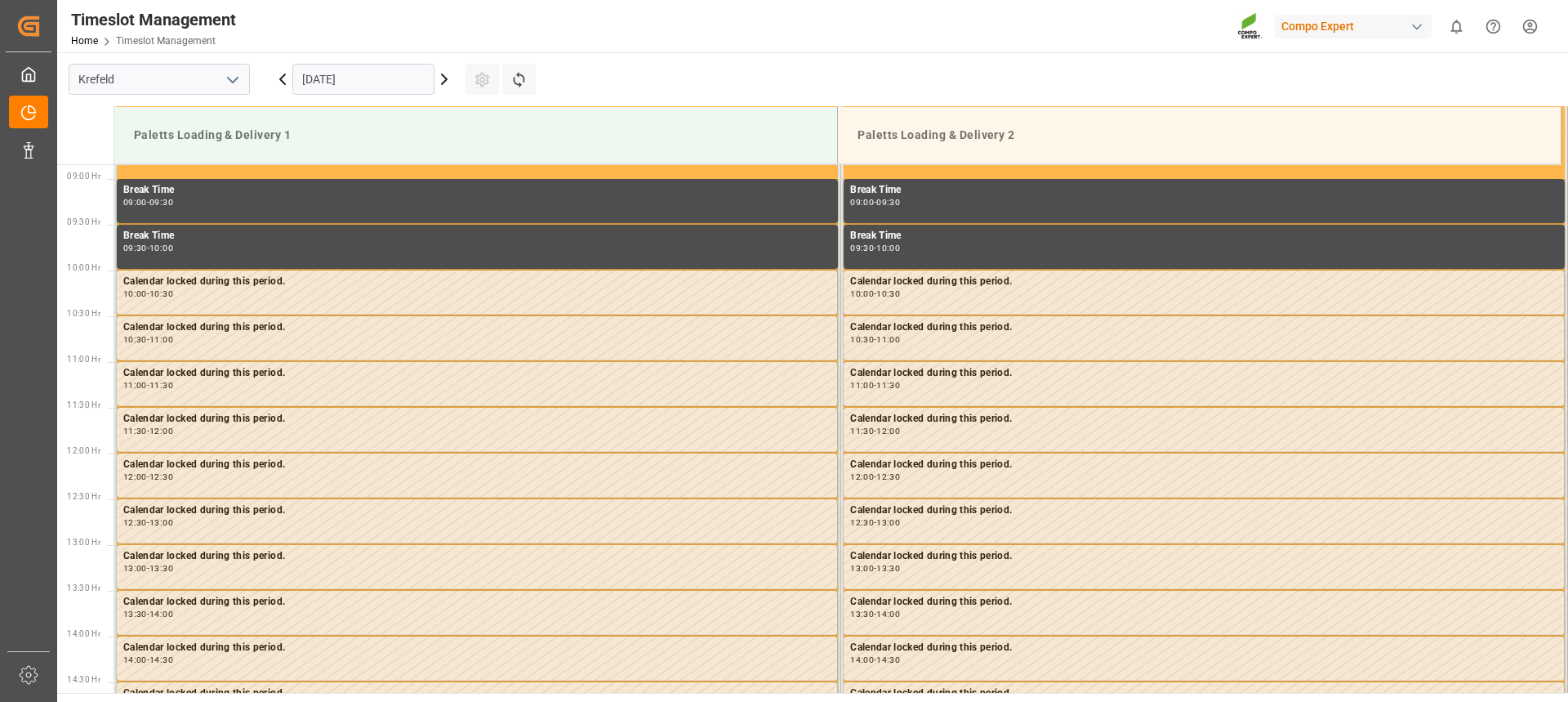
scroll to position [813, 0]
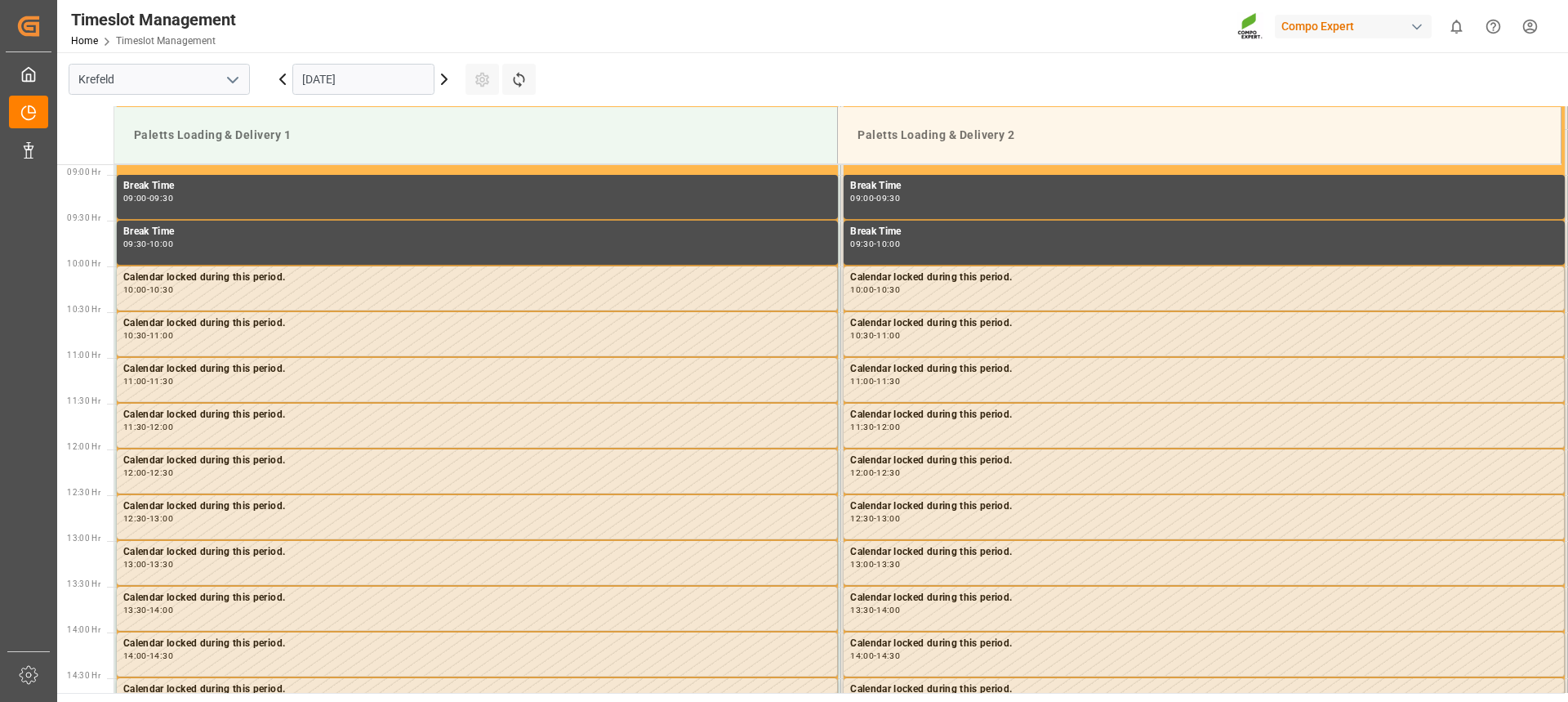
click at [401, 87] on input "[DATE]" at bounding box center [363, 79] width 142 height 31
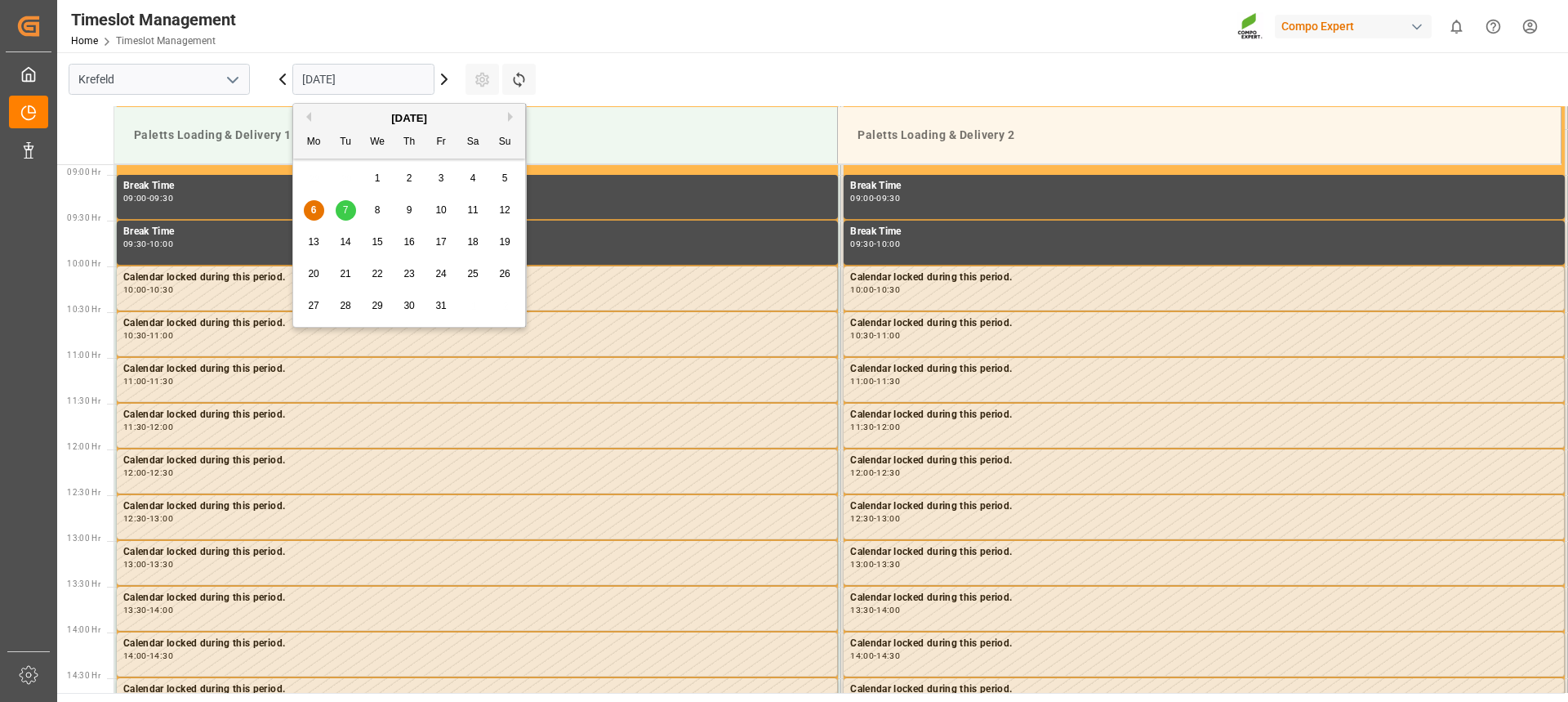
click at [347, 213] on span "7" at bounding box center [345, 210] width 6 height 12
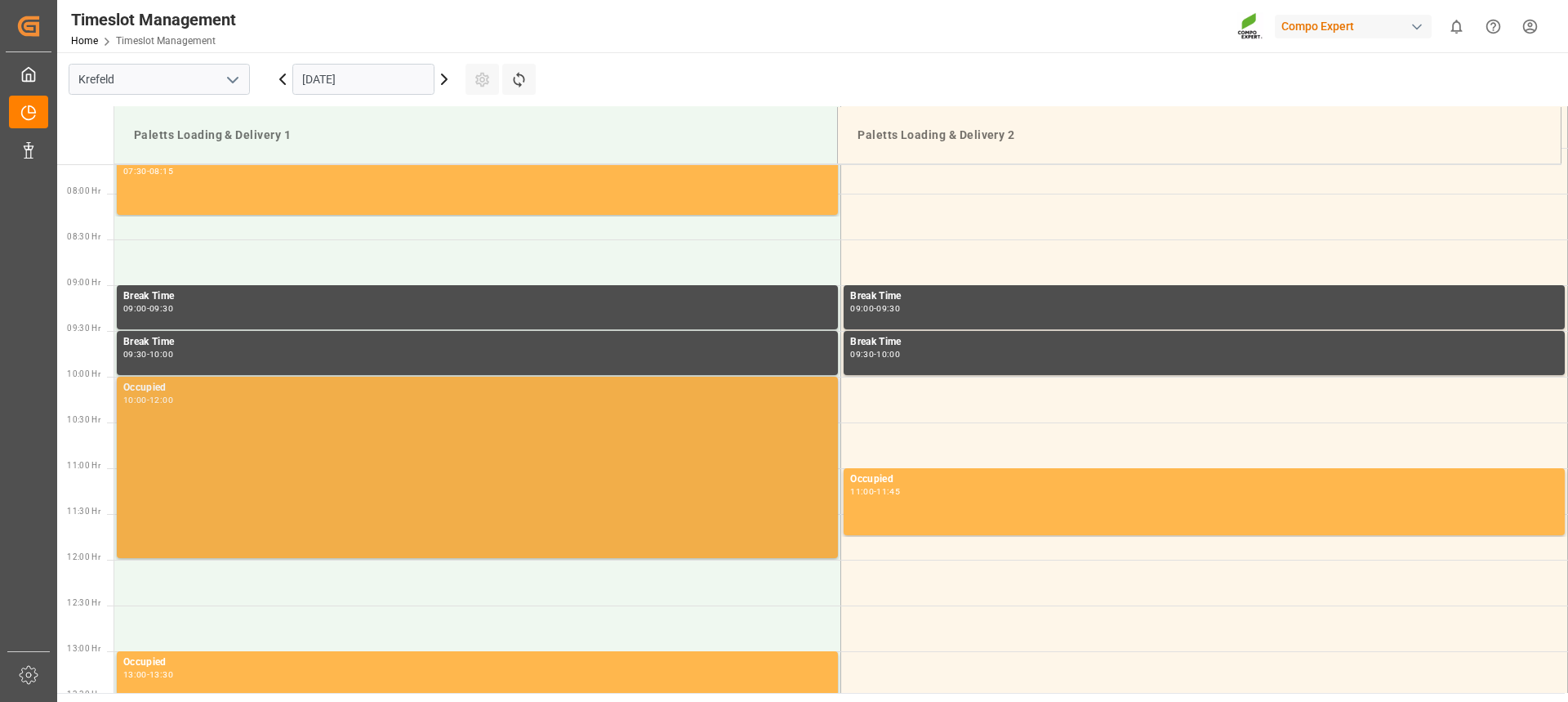
scroll to position [731, 0]
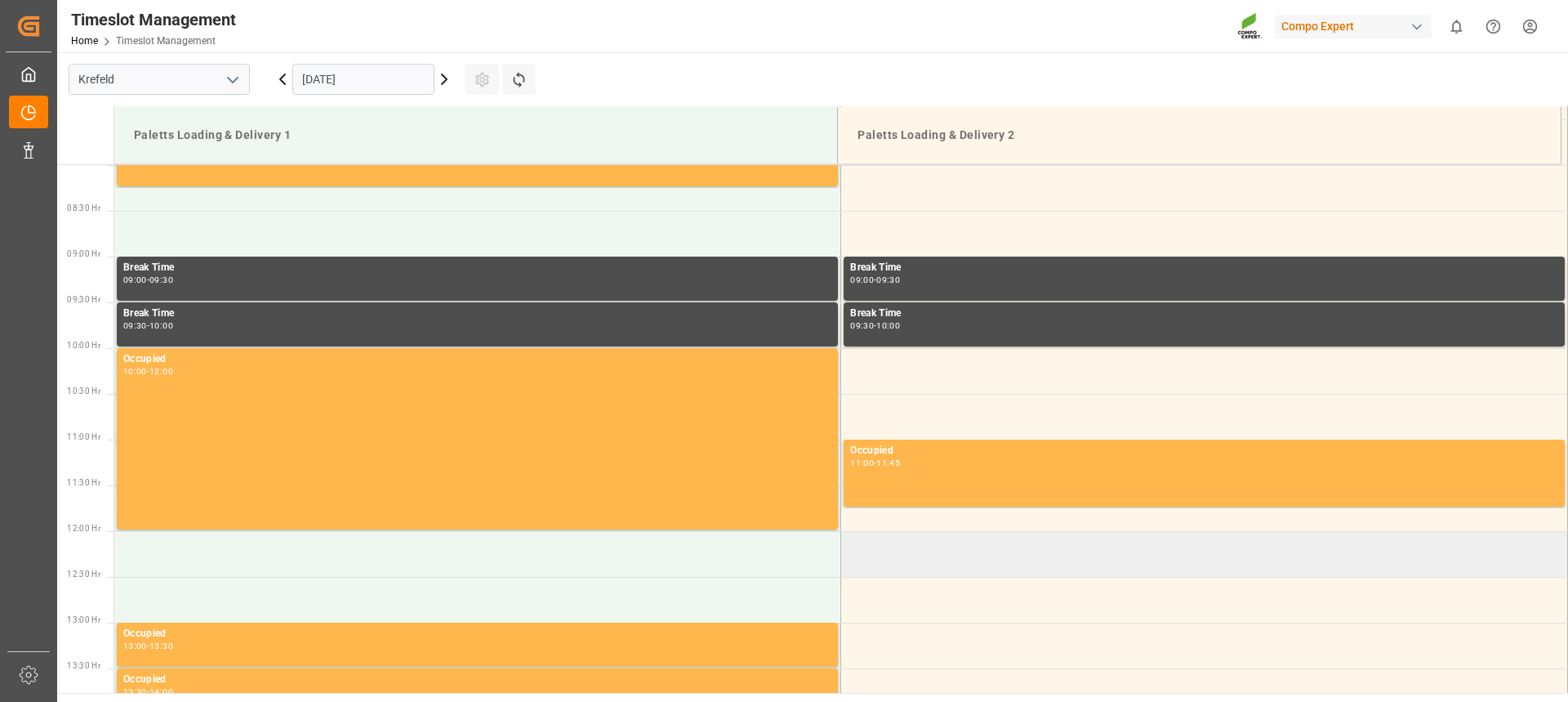
click at [950, 564] on td at bounding box center [1204, 555] width 726 height 46
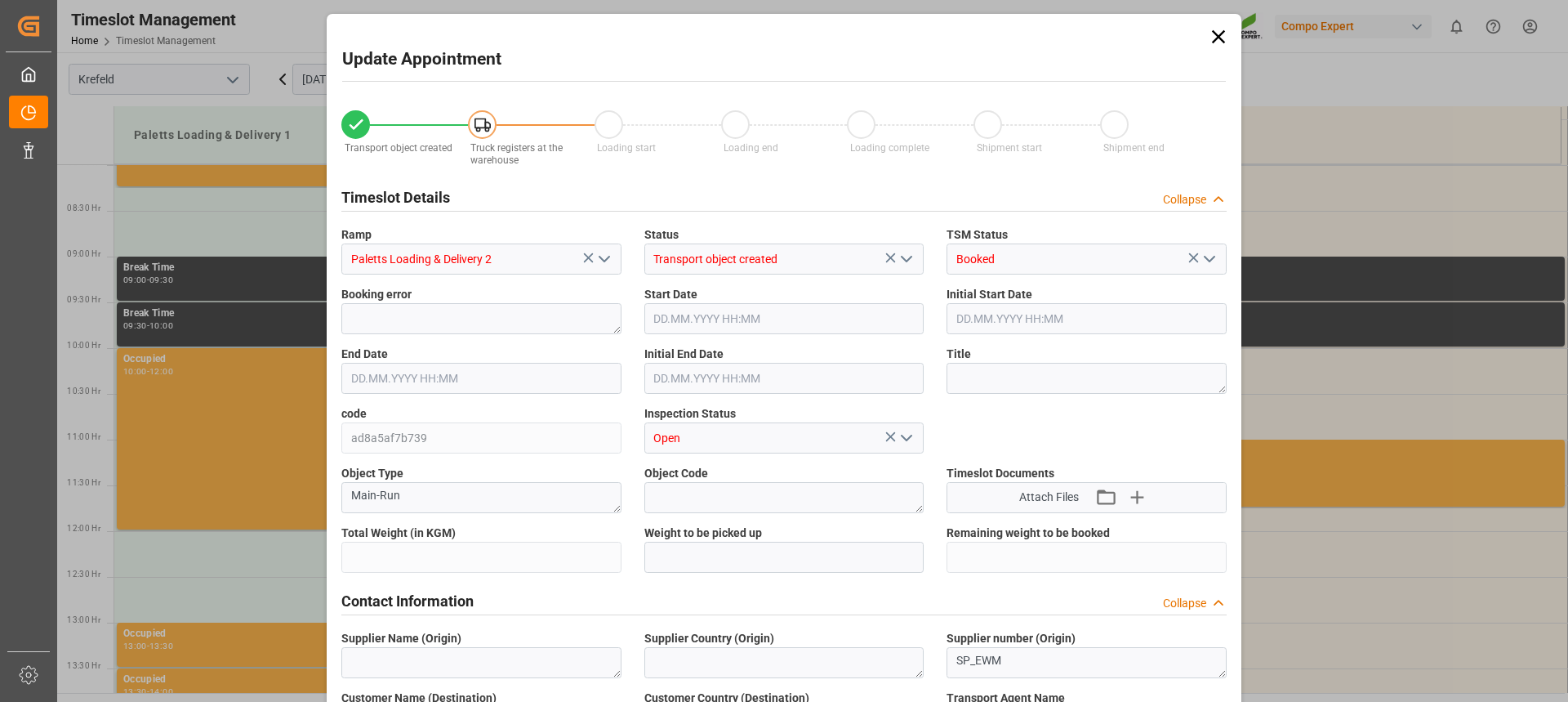
type input "24500"
type input "0"
type input "07.10.2025 12:00"
type input "07.10.2025 12:30"
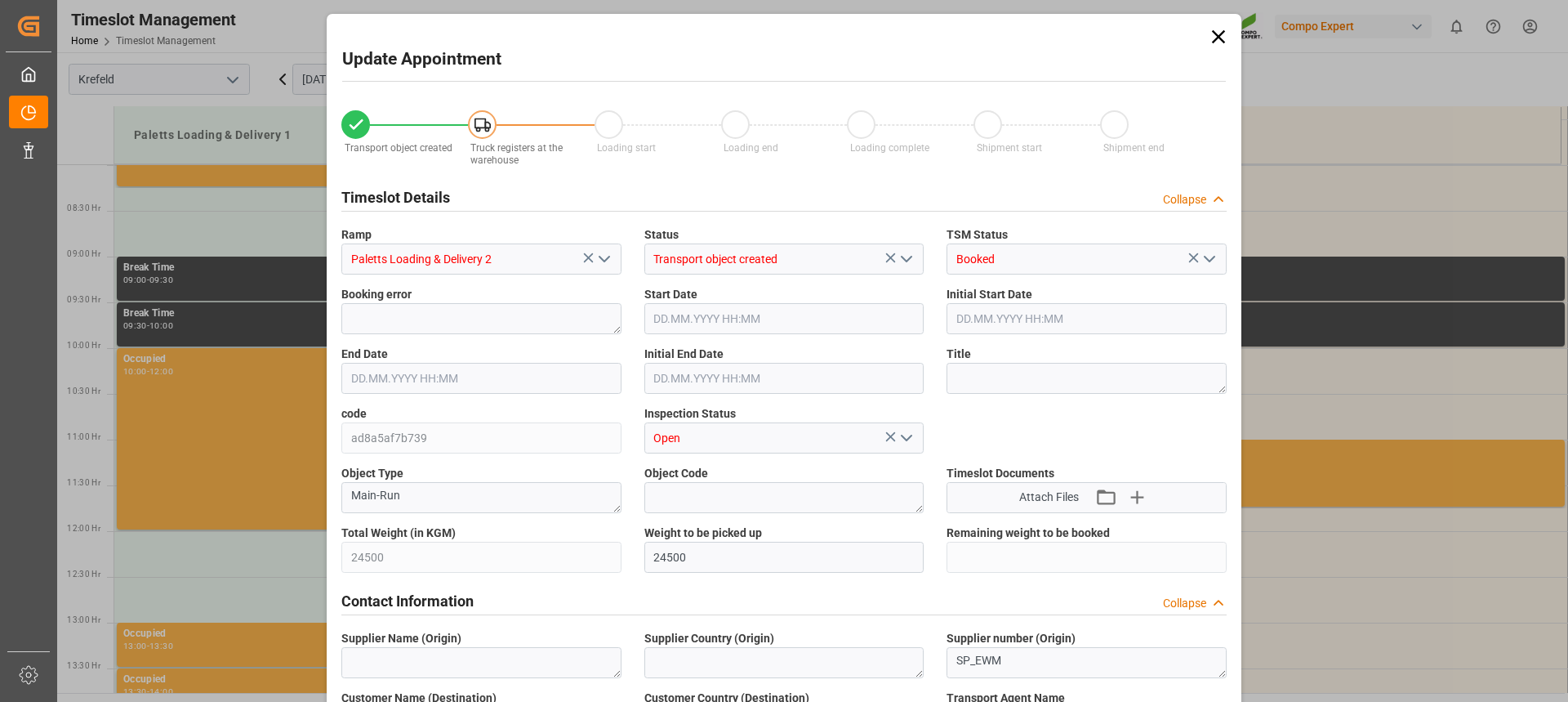
type input "01.10.2025 07:37"
type input "06.10.2025 07:53"
click at [716, 324] on input "07.10.2025 12:00" at bounding box center [784, 319] width 280 height 31
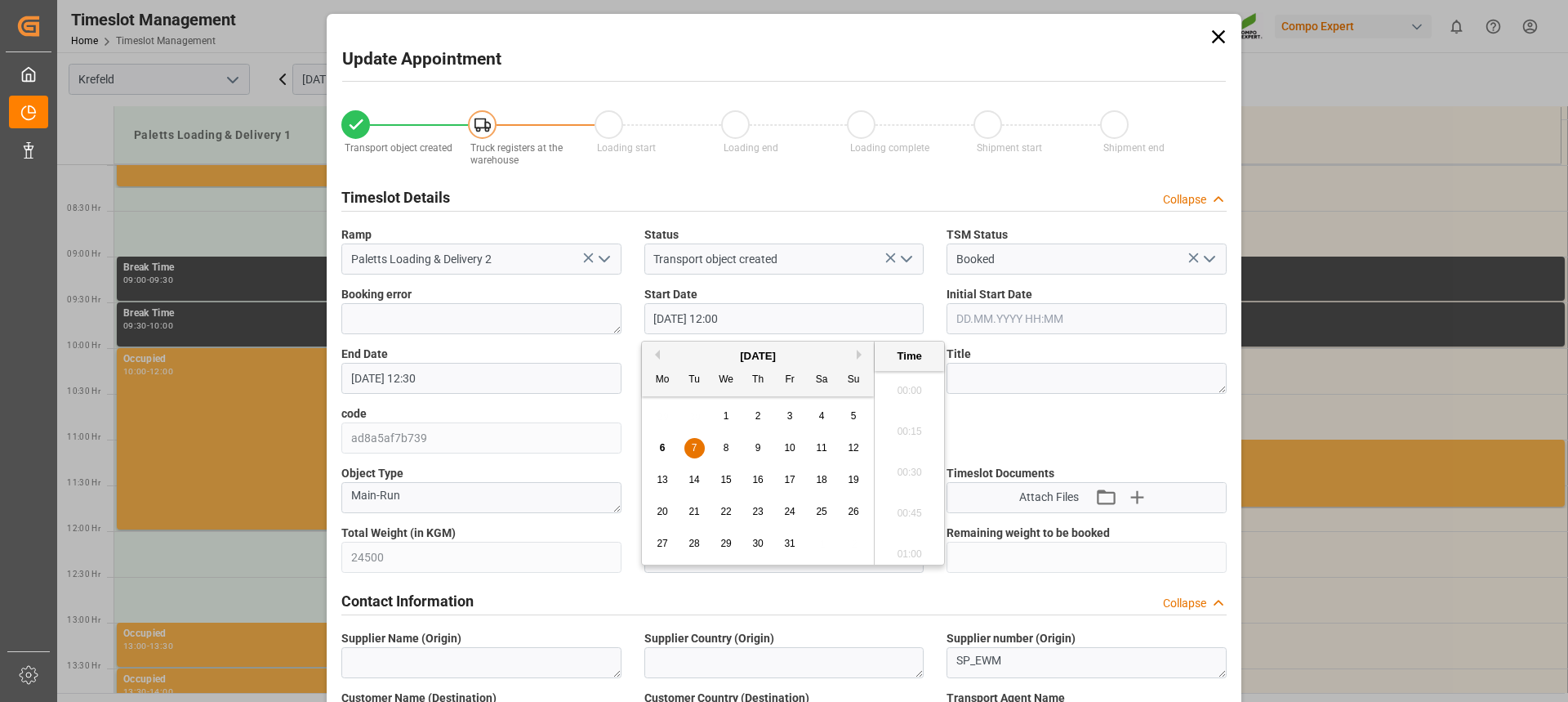
scroll to position [1884, 0]
click at [693, 447] on span "7" at bounding box center [694, 447] width 6 height 12
click at [917, 421] on li "11:45" at bounding box center [909, 427] width 69 height 41
type input "07.10.2025 11:45"
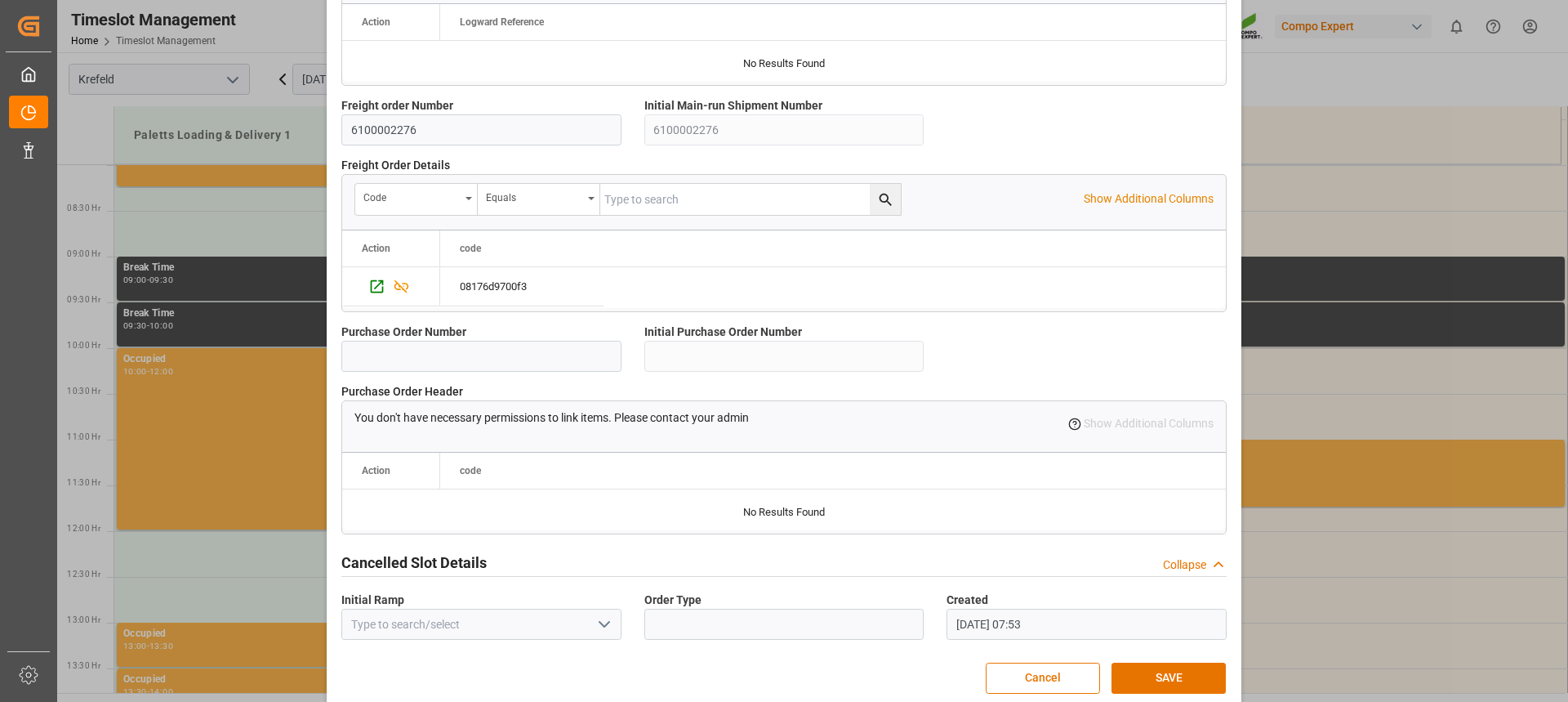
scroll to position [1448, 0]
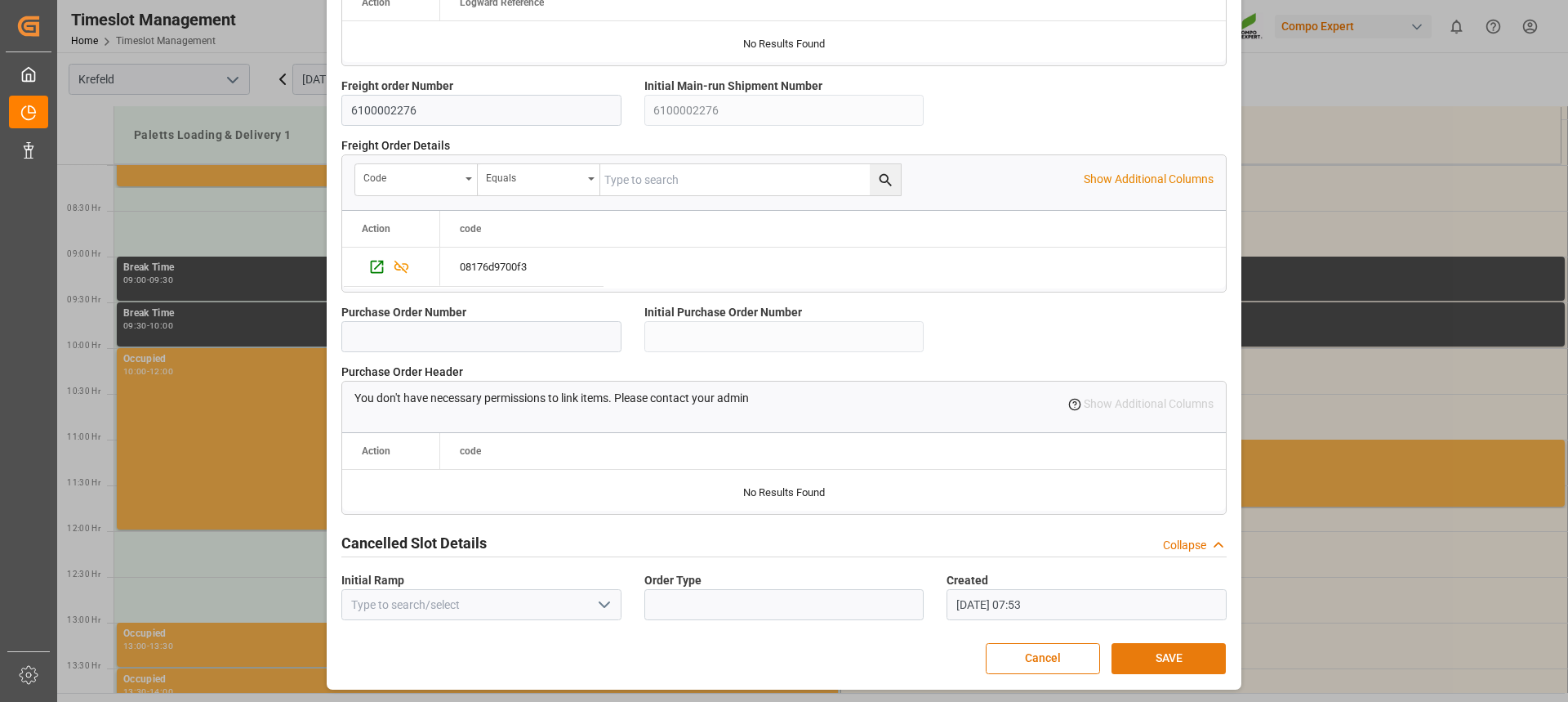
click at [1178, 662] on button "SAVE" at bounding box center [1168, 658] width 114 height 31
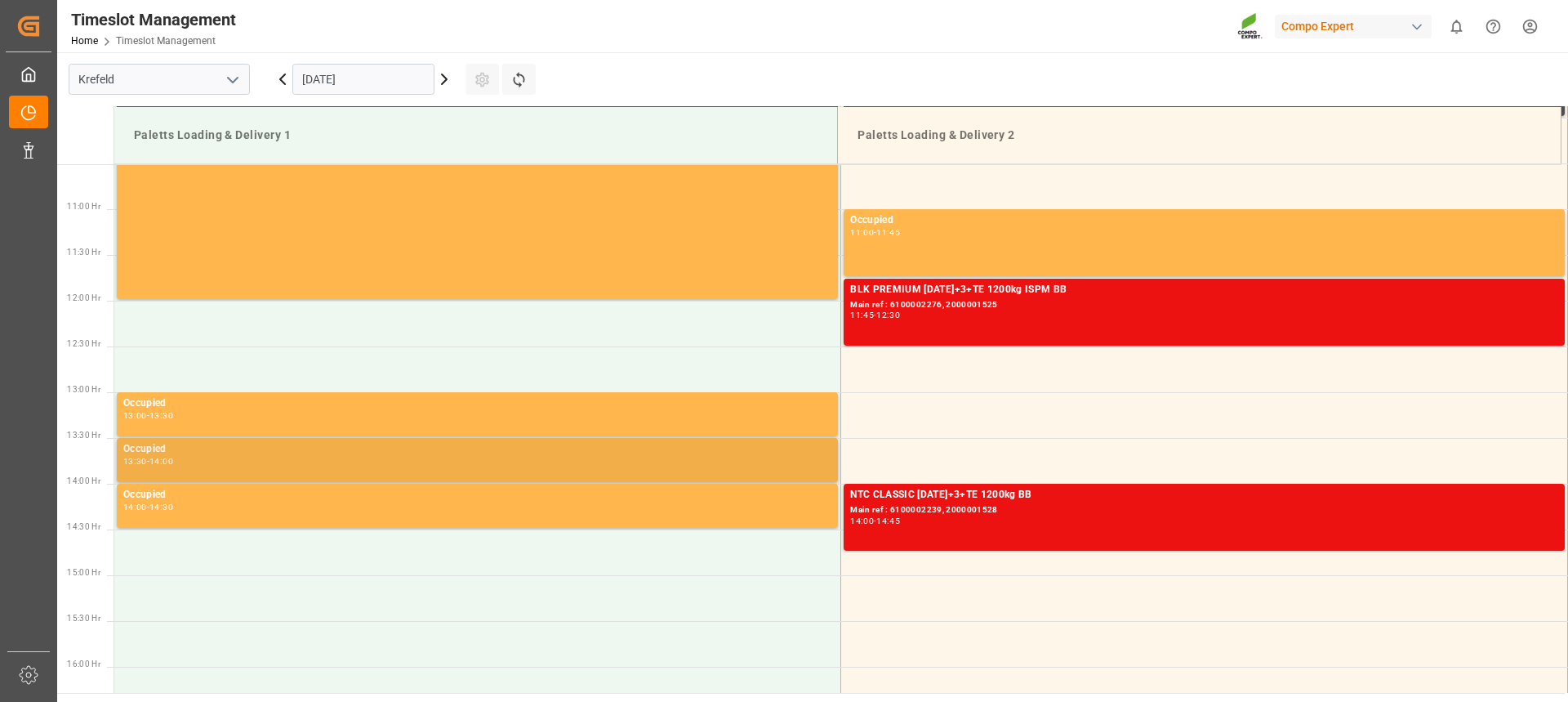
scroll to position [915, 0]
